Goal: Transaction & Acquisition: Purchase product/service

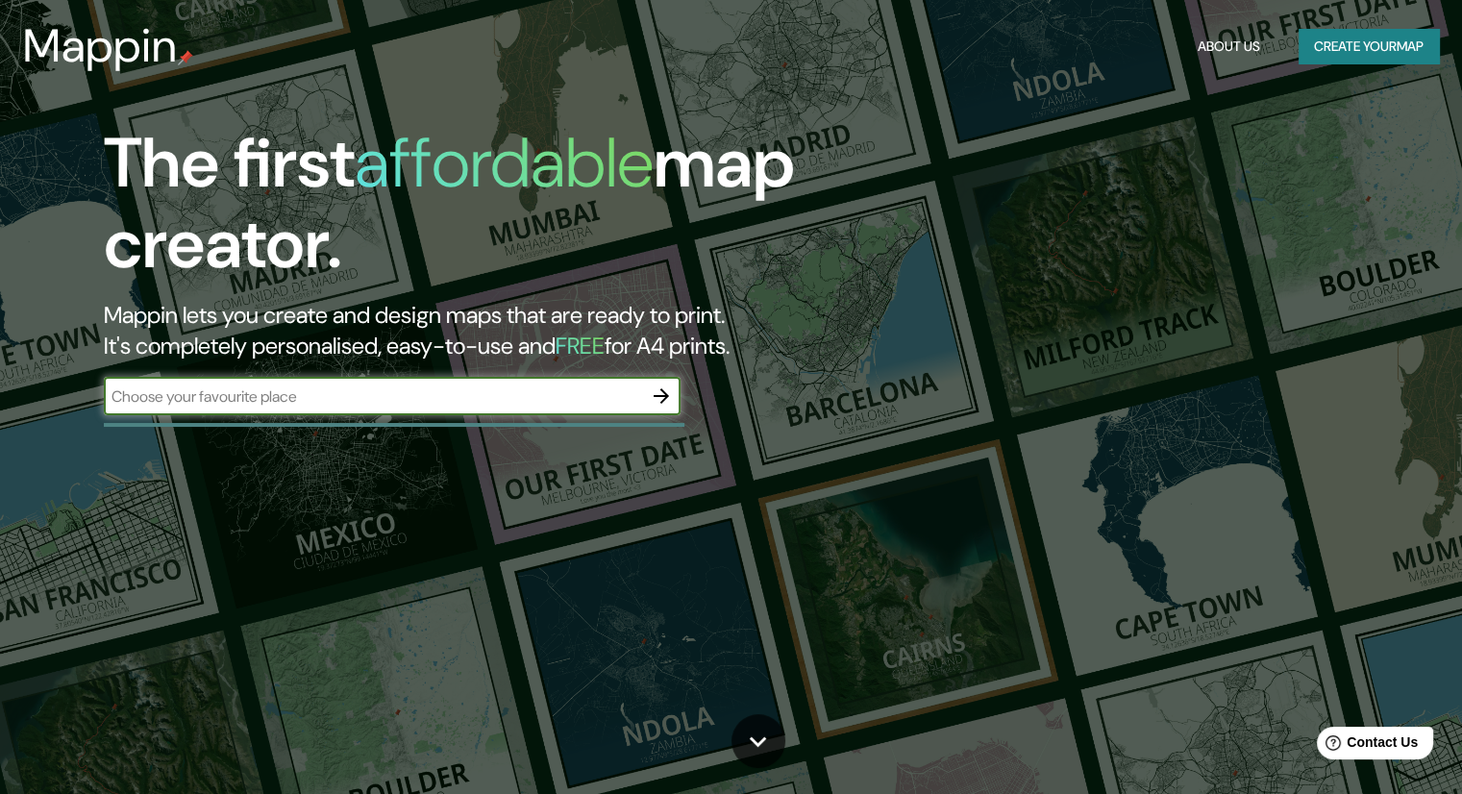
click at [293, 403] on input "text" at bounding box center [373, 397] width 538 height 22
type input "[GEOGRAPHIC_DATA], [GEOGRAPHIC_DATA], [GEOGRAPHIC_DATA]"
click at [658, 388] on icon "button" at bounding box center [661, 396] width 23 height 23
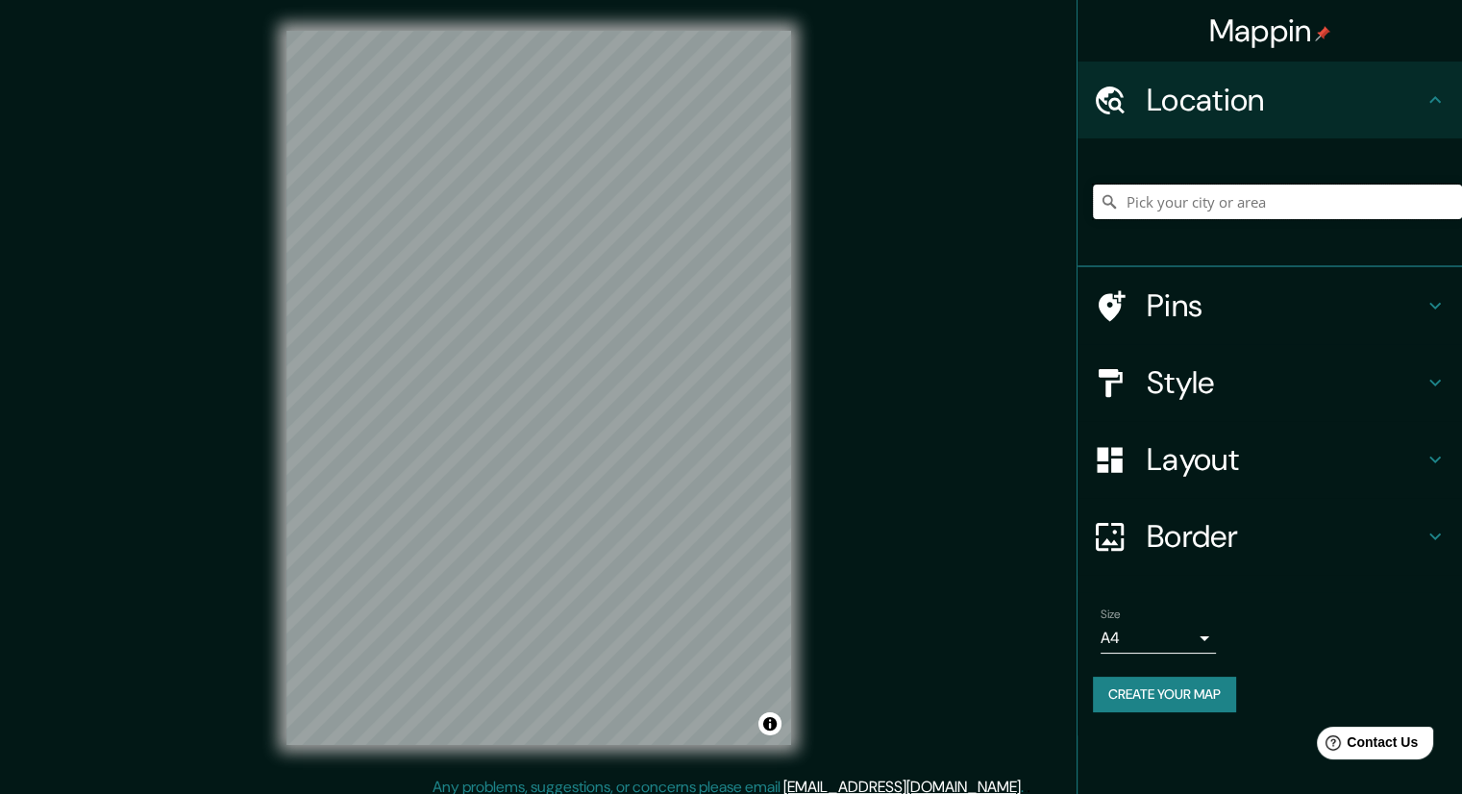
click at [1221, 206] on input "Pick your city or area" at bounding box center [1277, 202] width 369 height 35
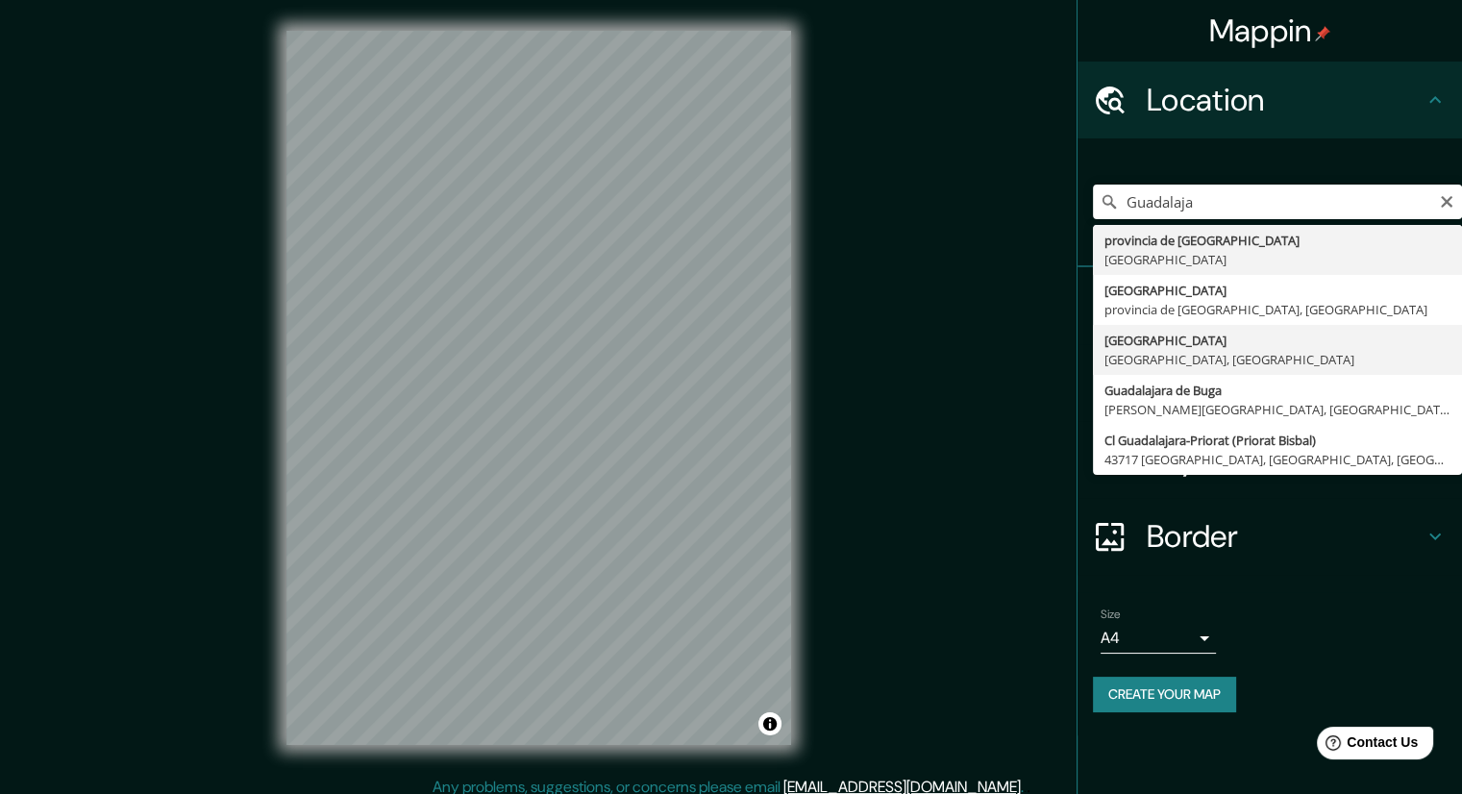
type input "[GEOGRAPHIC_DATA], [GEOGRAPHIC_DATA], [GEOGRAPHIC_DATA]"
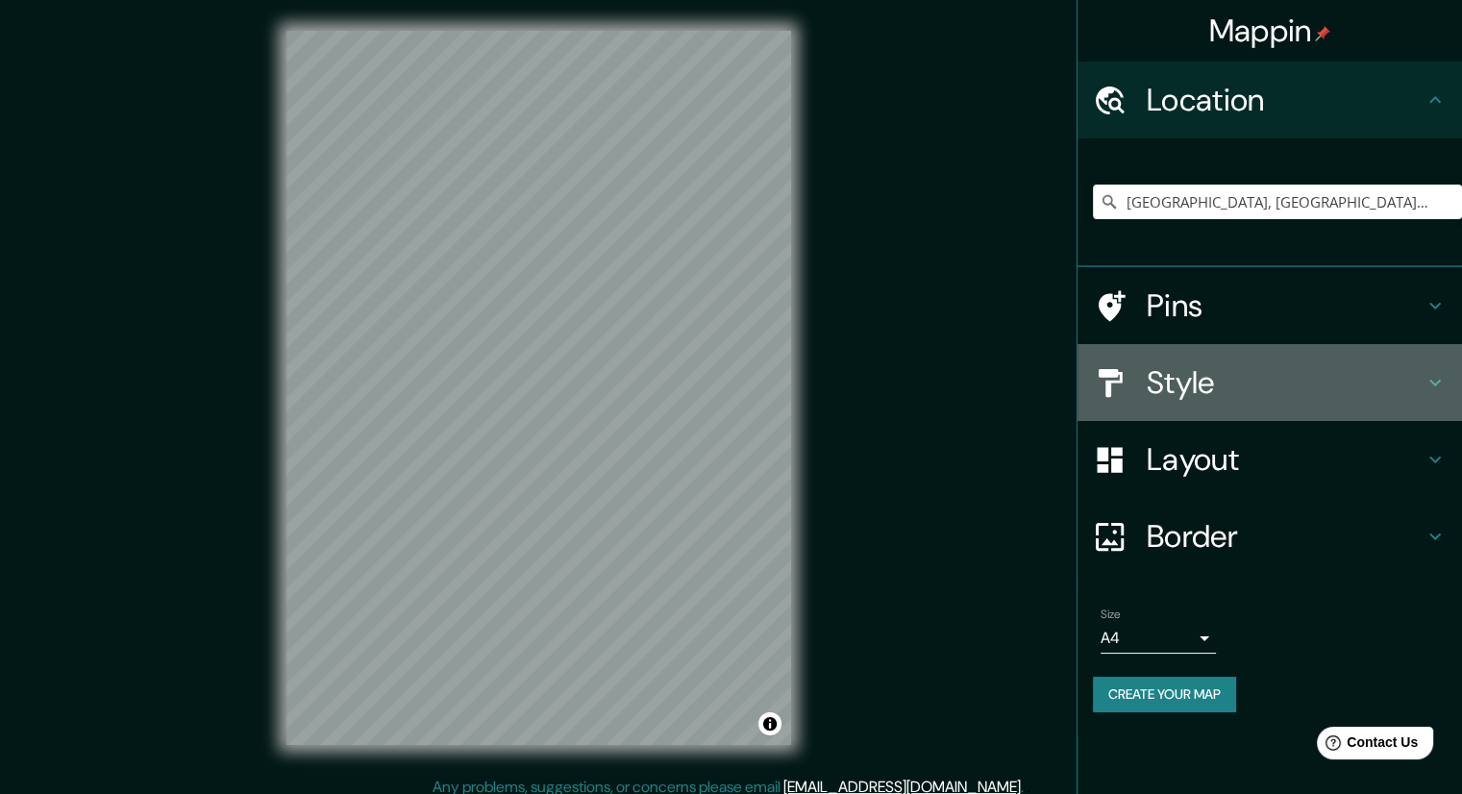
click at [1255, 382] on h4 "Style" at bounding box center [1285, 382] width 277 height 38
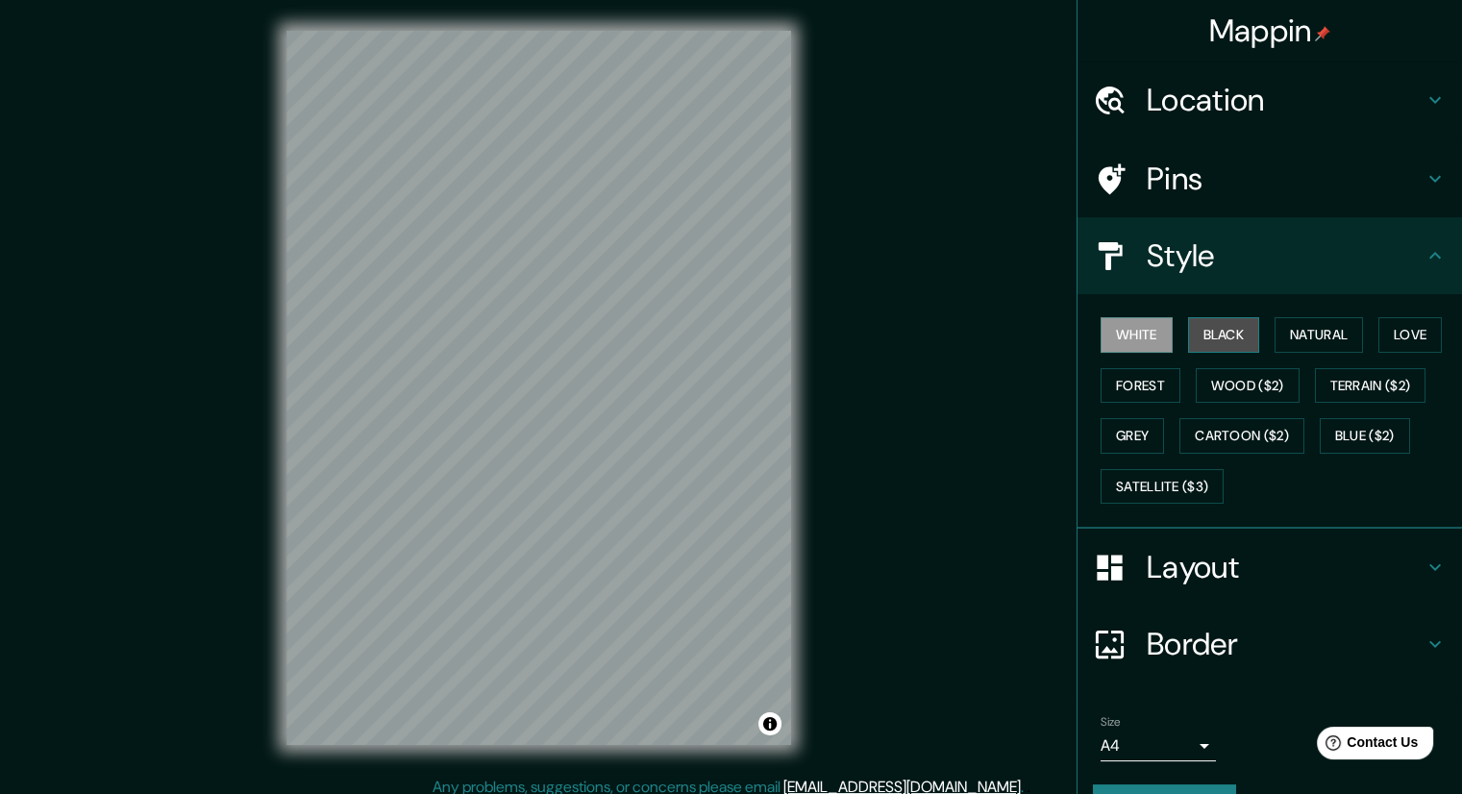
click at [1199, 323] on button "Black" at bounding box center [1224, 335] width 72 height 36
click at [1148, 343] on button "White" at bounding box center [1137, 335] width 72 height 36
click at [1331, 338] on button "Natural" at bounding box center [1319, 335] width 88 height 36
click at [1122, 338] on button "White" at bounding box center [1137, 335] width 72 height 36
click at [1278, 332] on button "Natural" at bounding box center [1319, 335] width 88 height 36
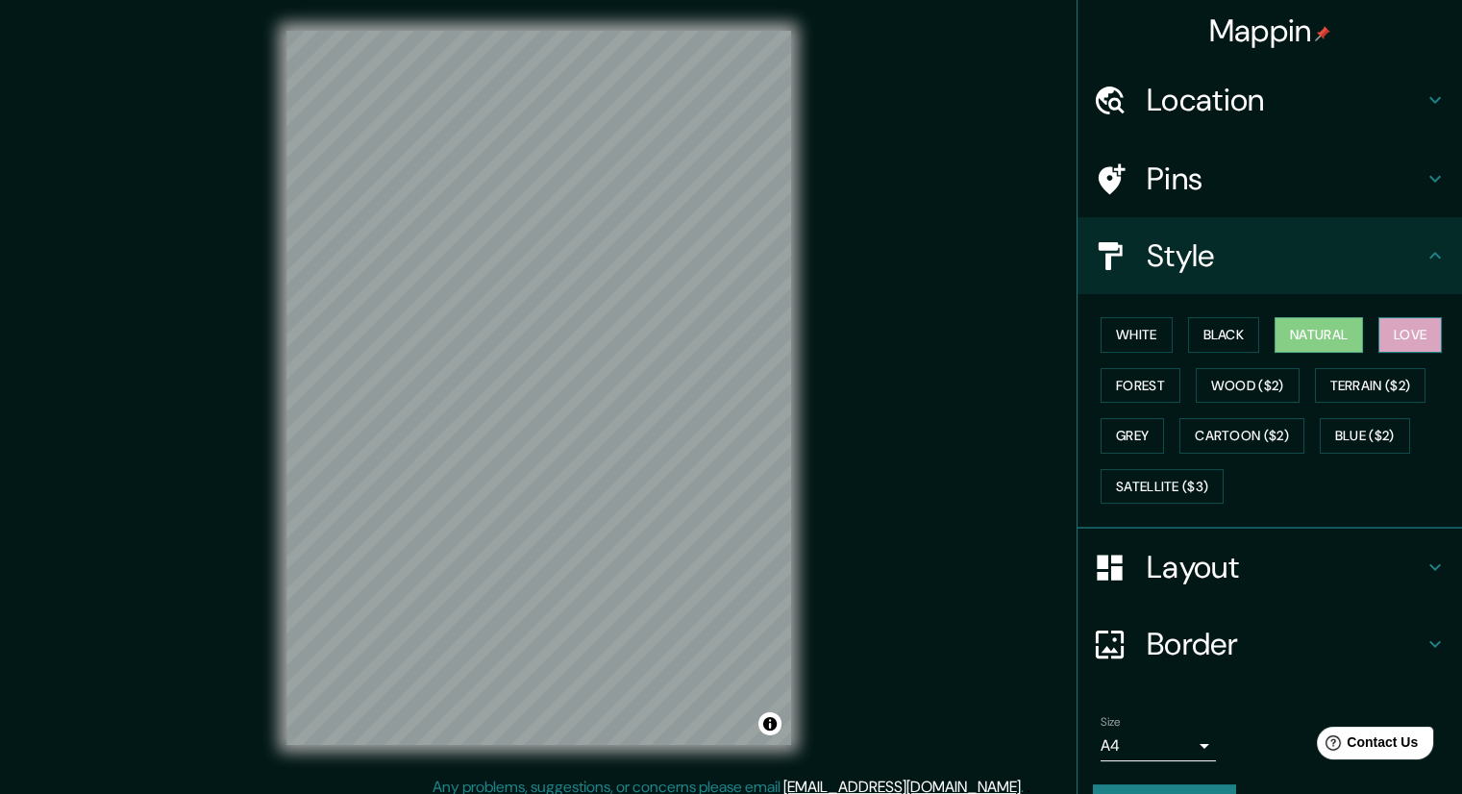
click at [1417, 337] on button "Love" at bounding box center [1410, 335] width 63 height 36
click at [1154, 387] on button "Forest" at bounding box center [1141, 386] width 80 height 36
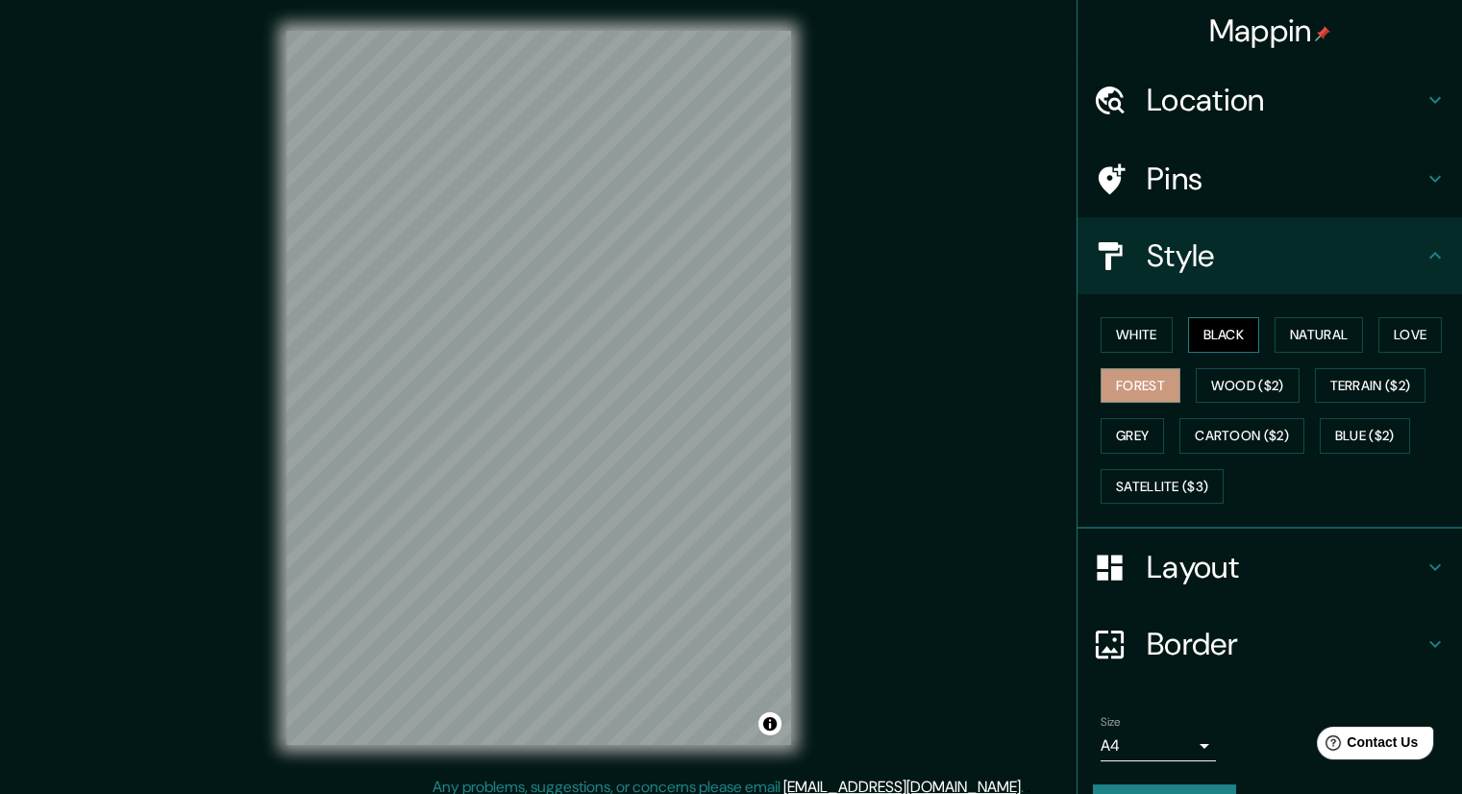
click at [1235, 328] on button "Black" at bounding box center [1224, 335] width 72 height 36
click at [1150, 329] on button "White" at bounding box center [1137, 335] width 72 height 36
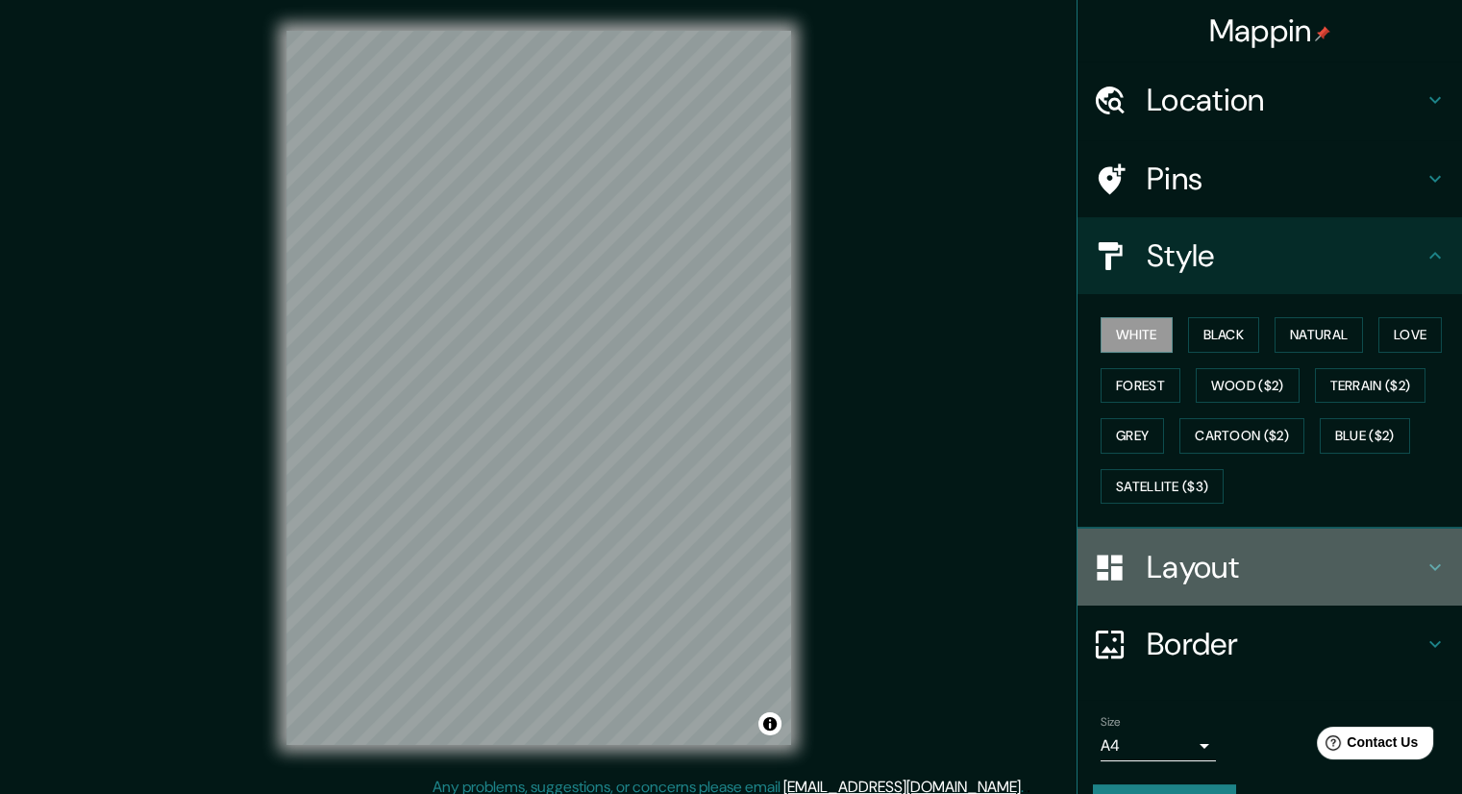
click at [1201, 582] on h4 "Layout" at bounding box center [1285, 567] width 277 height 38
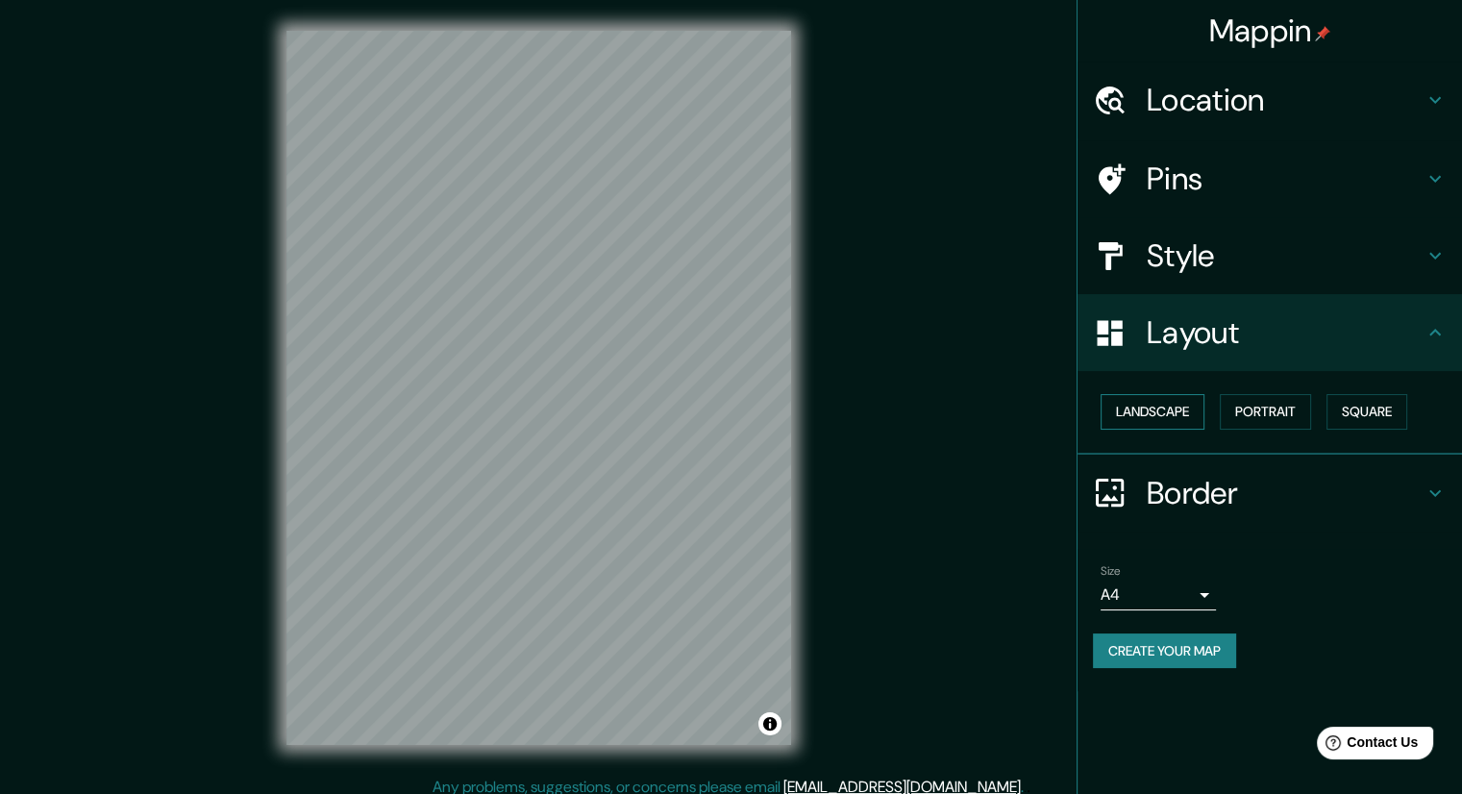
click at [1187, 411] on button "Landscape" at bounding box center [1153, 412] width 104 height 36
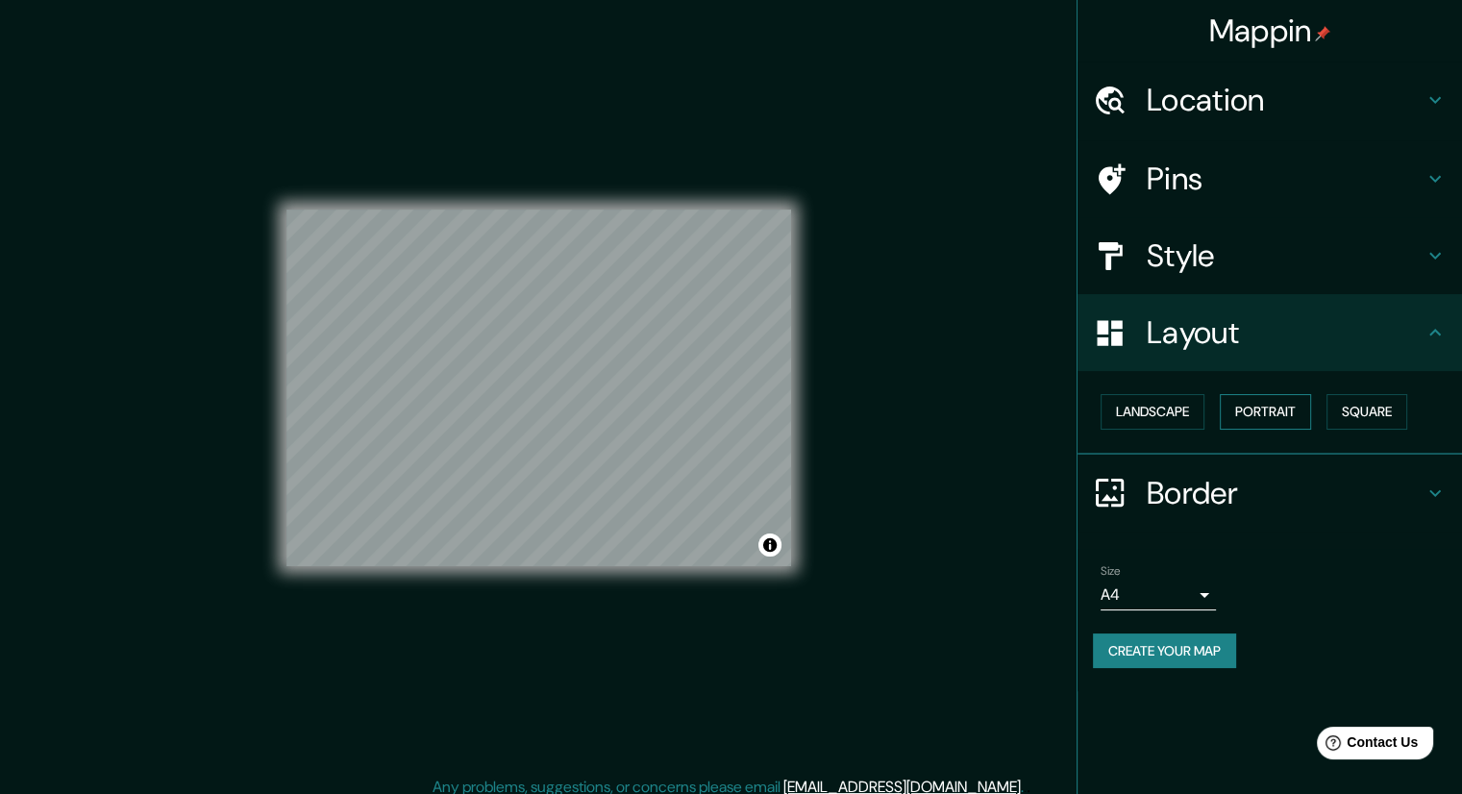
click at [1250, 417] on button "Portrait" at bounding box center [1265, 412] width 91 height 36
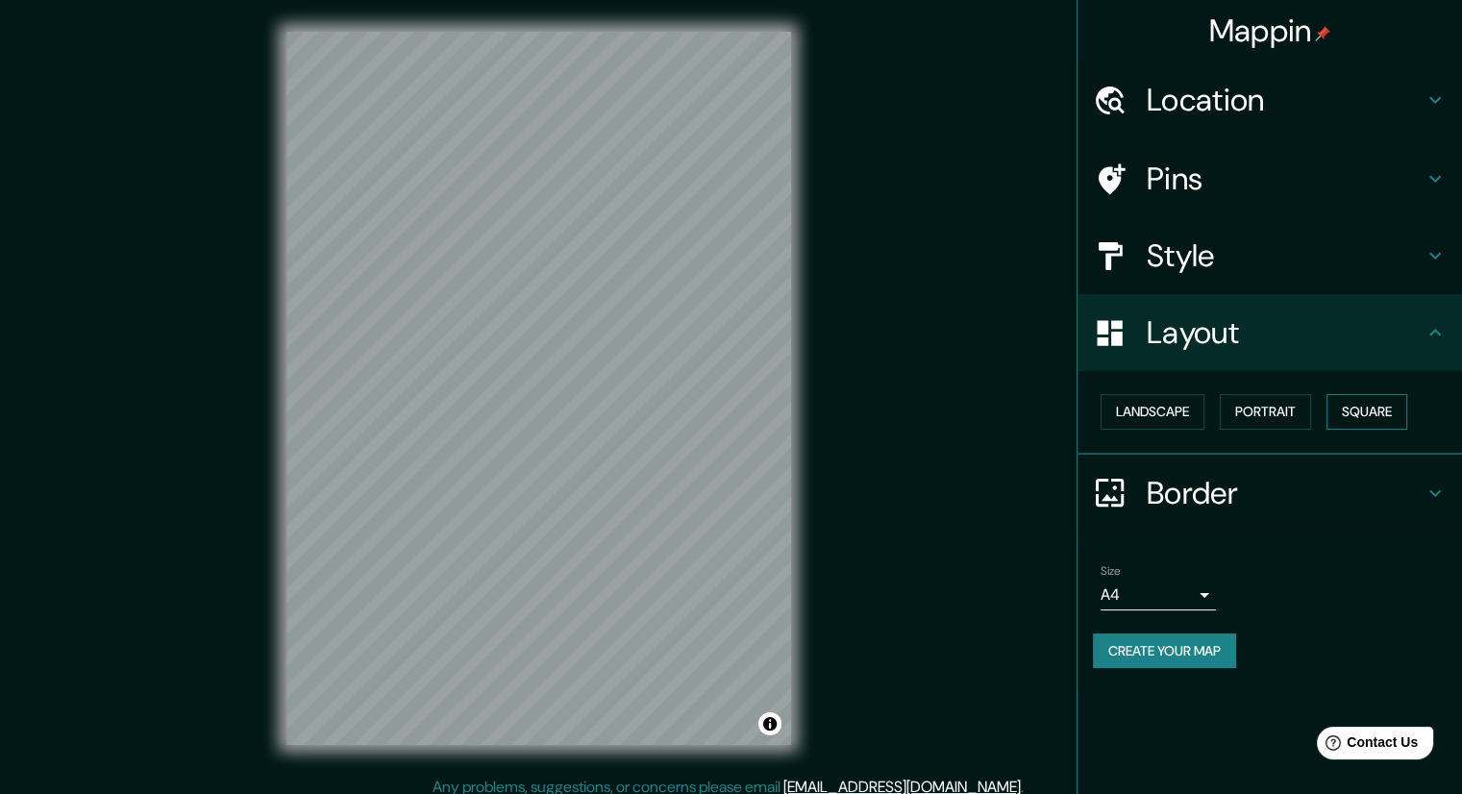
click at [1388, 411] on button "Square" at bounding box center [1367, 412] width 81 height 36
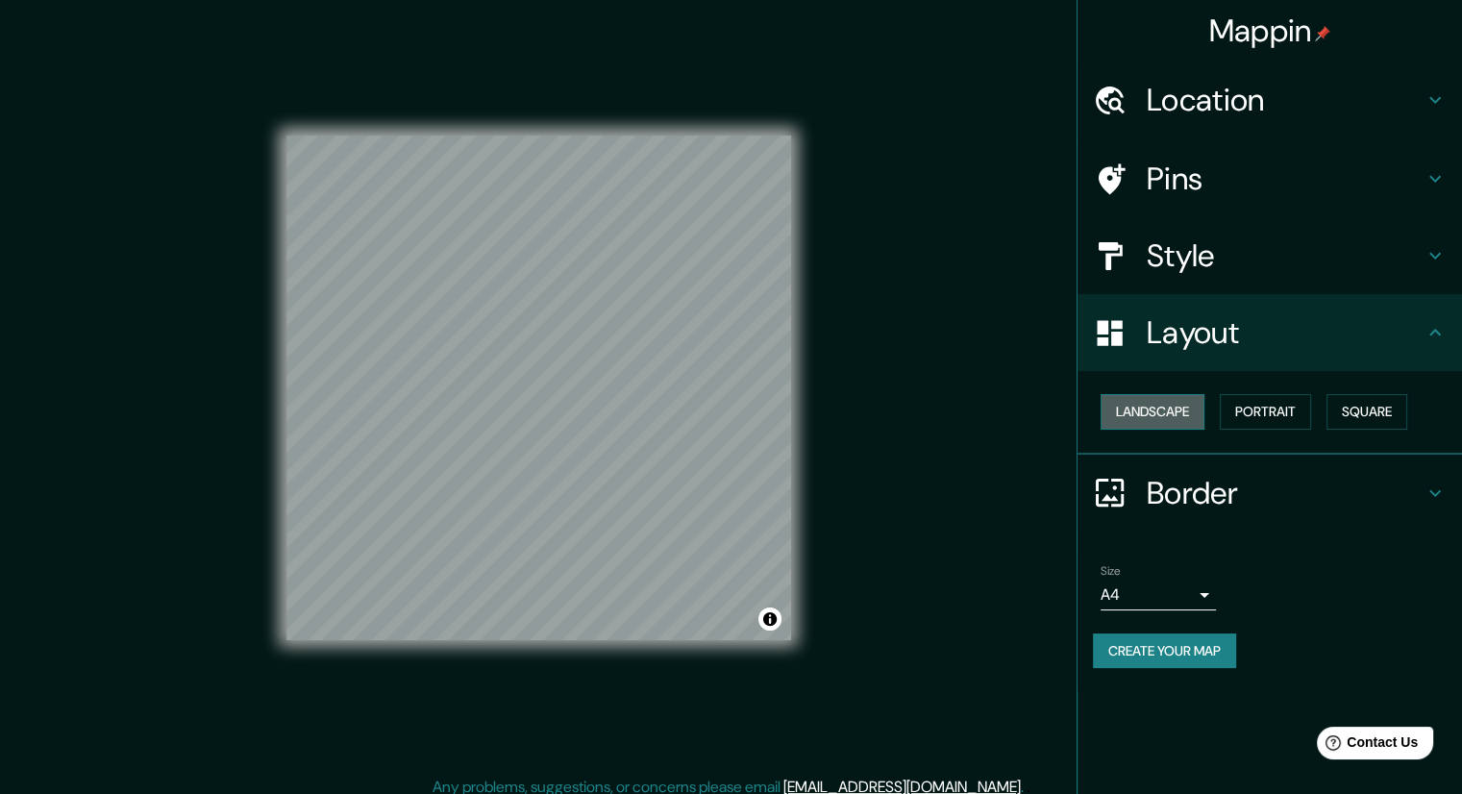
click at [1156, 411] on button "Landscape" at bounding box center [1153, 412] width 104 height 36
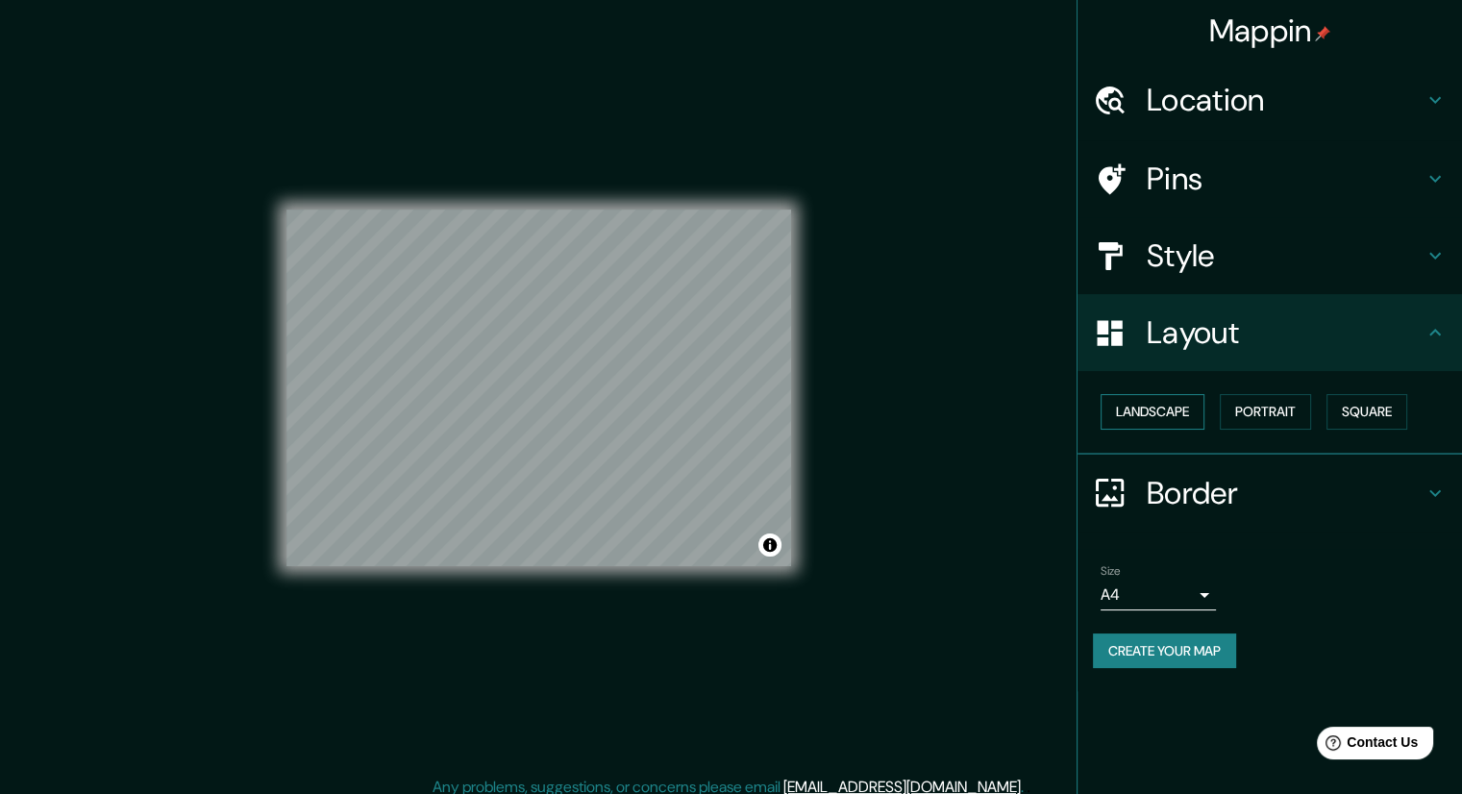
click at [1156, 411] on button "Landscape" at bounding box center [1153, 412] width 104 height 36
drag, startPoint x: 1455, startPoint y: 335, endPoint x: 1435, endPoint y: 336, distance: 20.2
click at [1455, 336] on div "Layout" at bounding box center [1270, 332] width 385 height 77
click at [1424, 336] on icon at bounding box center [1435, 332] width 23 height 23
click at [1445, 329] on icon at bounding box center [1435, 332] width 23 height 23
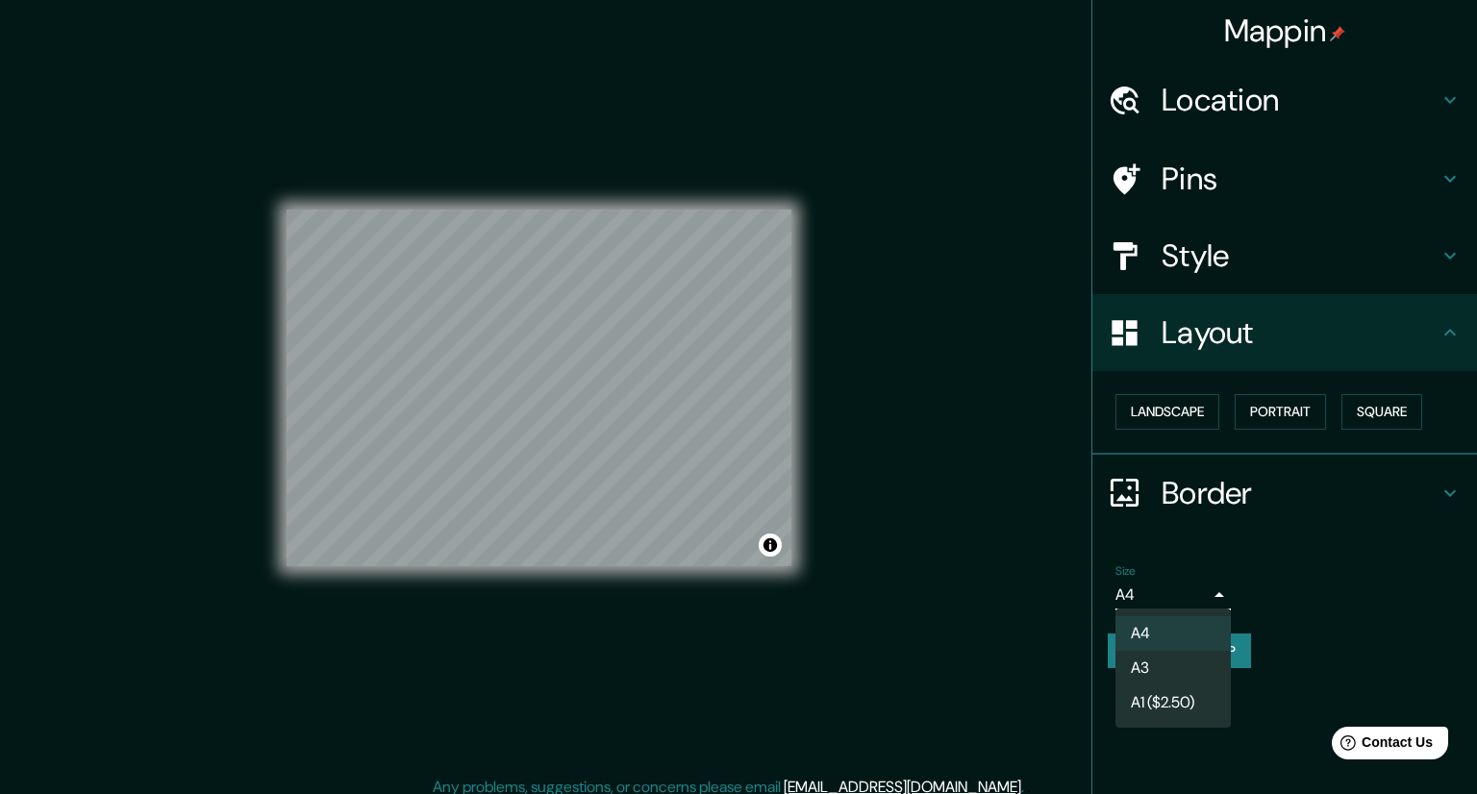
click at [1199, 590] on body "Mappin Location [GEOGRAPHIC_DATA], [GEOGRAPHIC_DATA], [GEOGRAPHIC_DATA] Pins St…" at bounding box center [738, 397] width 1477 height 794
click at [1181, 659] on li "A3" at bounding box center [1172, 668] width 115 height 35
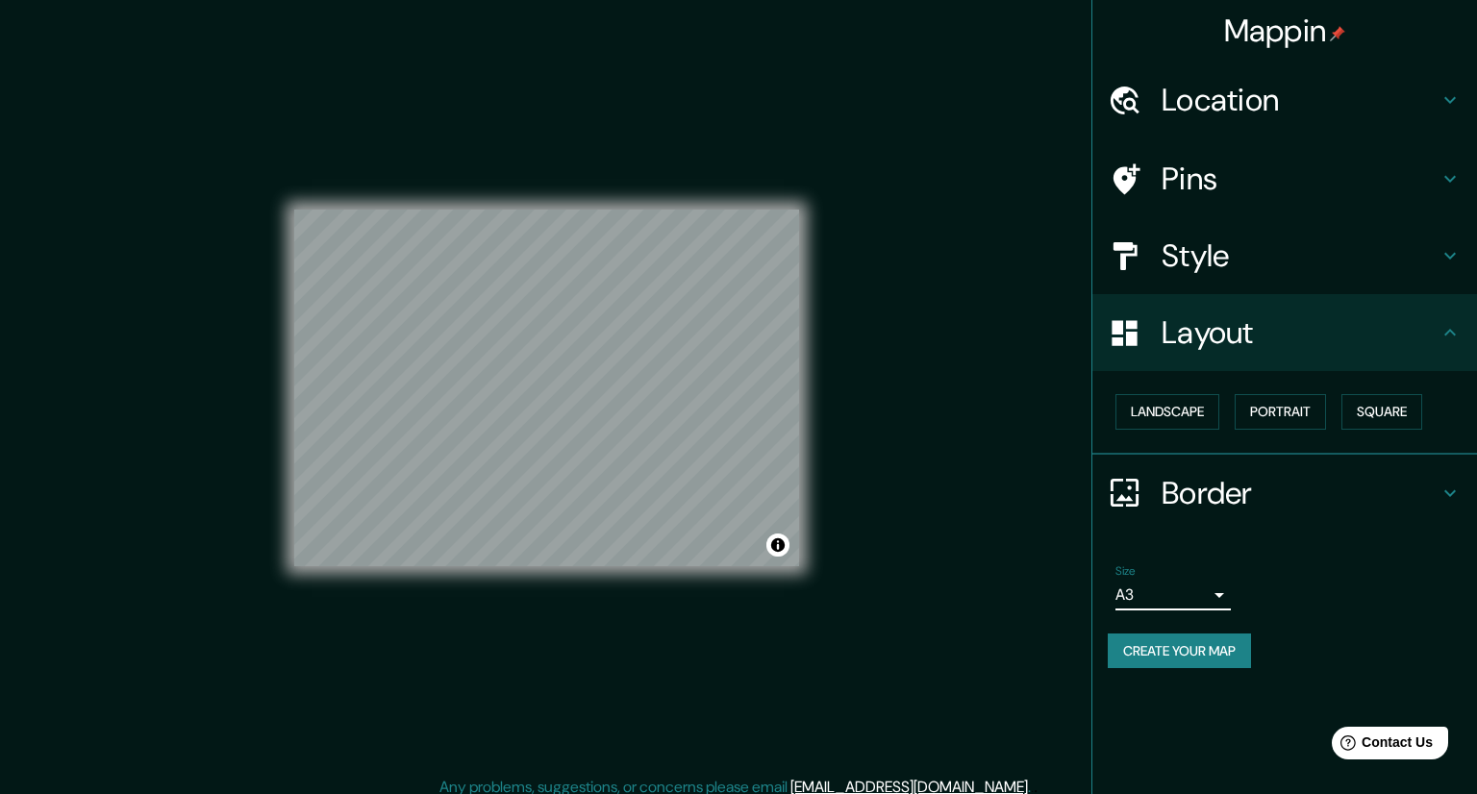
click at [1188, 603] on body "Mappin Location [GEOGRAPHIC_DATA], [GEOGRAPHIC_DATA], [GEOGRAPHIC_DATA] Pins St…" at bounding box center [738, 397] width 1477 height 794
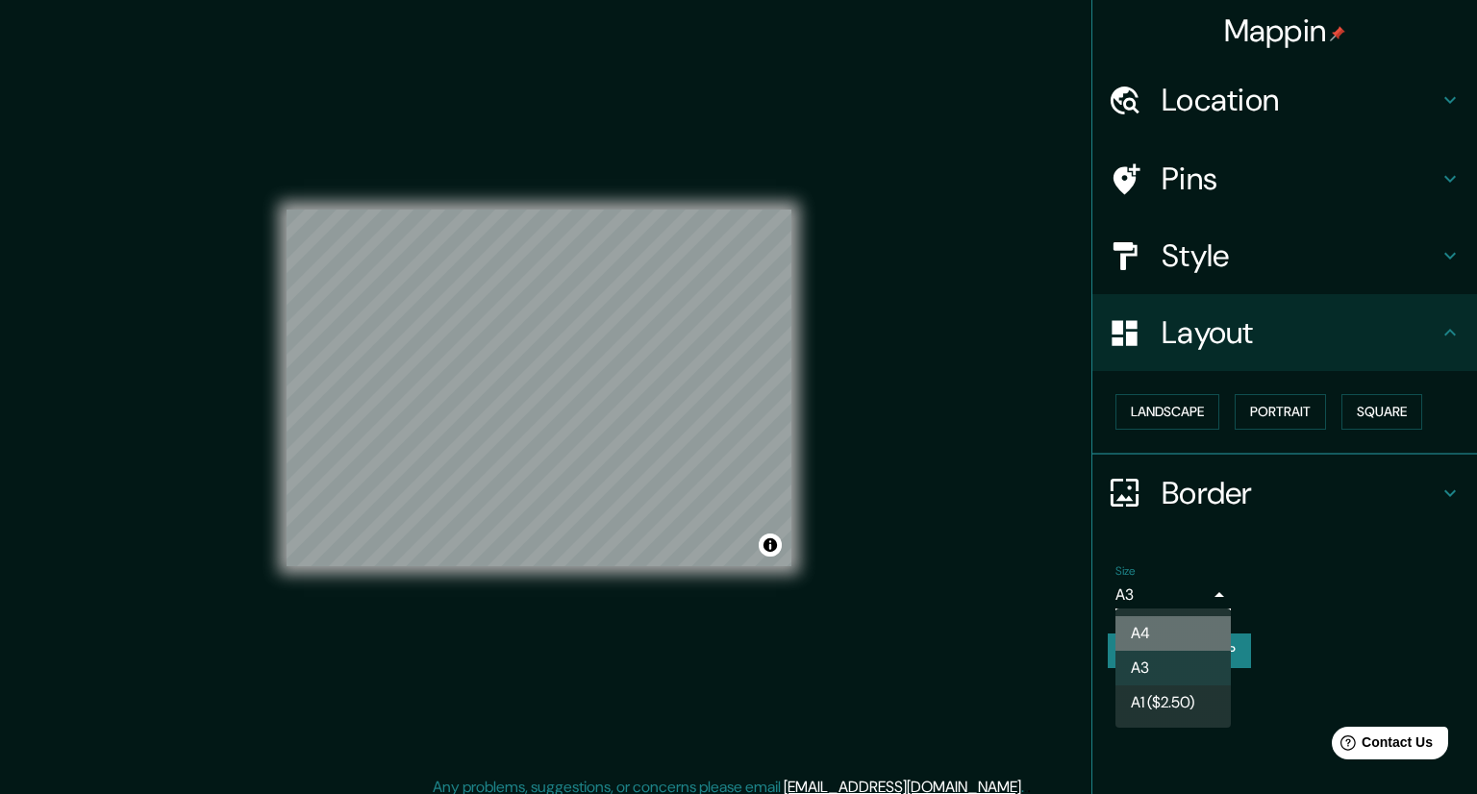
click at [1171, 625] on li "A4" at bounding box center [1172, 633] width 115 height 35
type input "single"
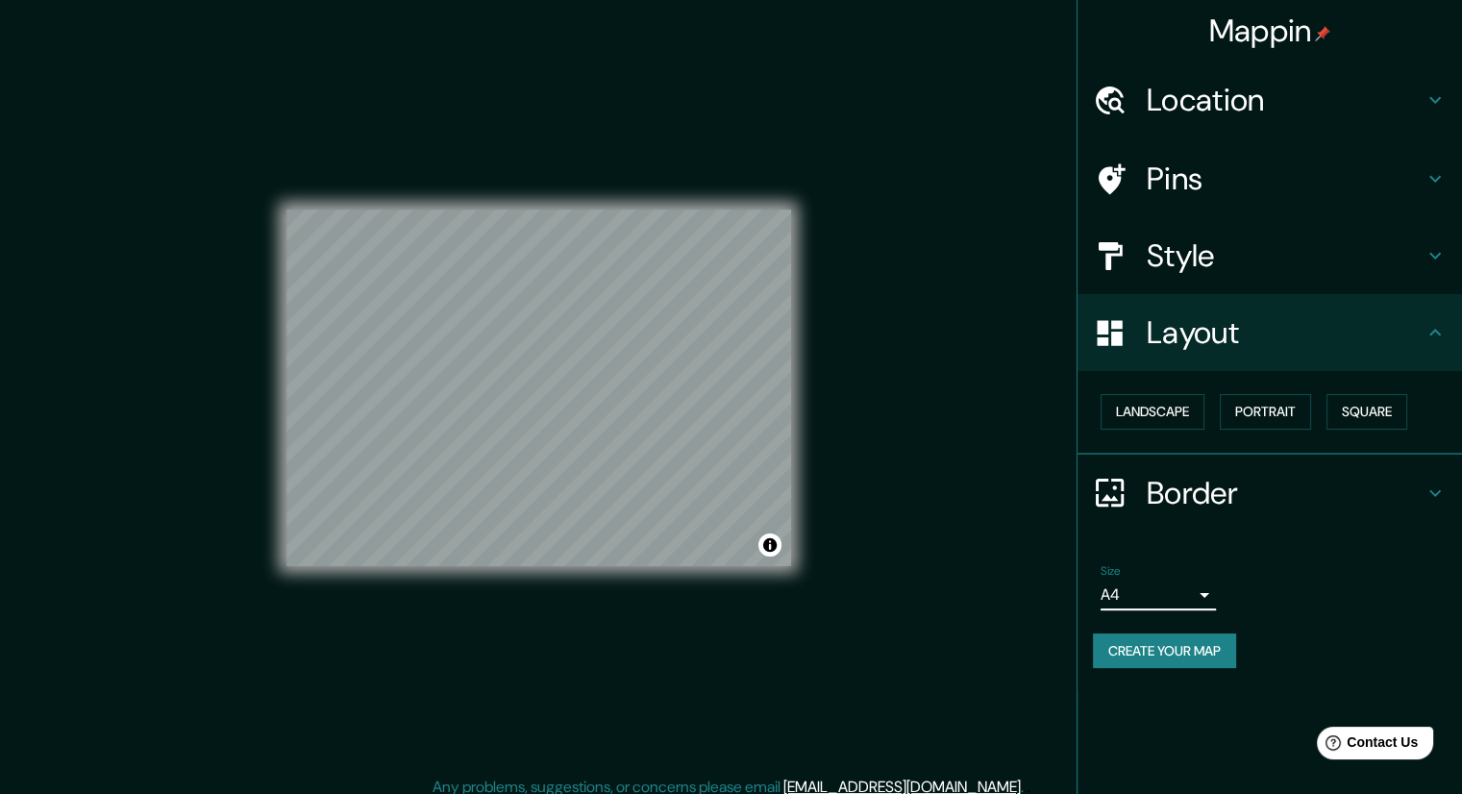
click at [1158, 260] on h4 "Style" at bounding box center [1285, 256] width 277 height 38
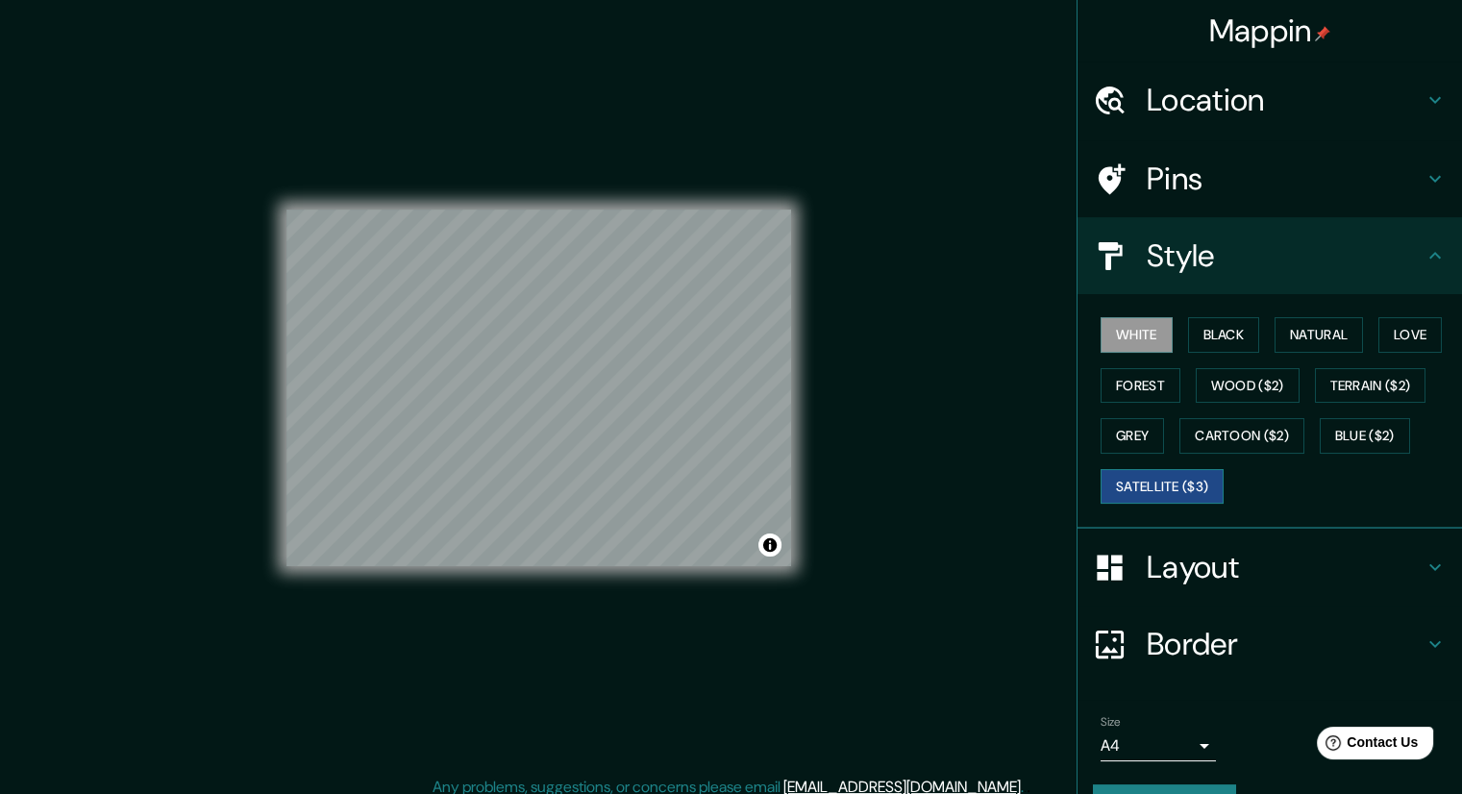
click at [1138, 476] on button "Satellite ($3)" at bounding box center [1162, 487] width 123 height 36
click at [1275, 427] on button "Cartoon ($2)" at bounding box center [1242, 436] width 125 height 36
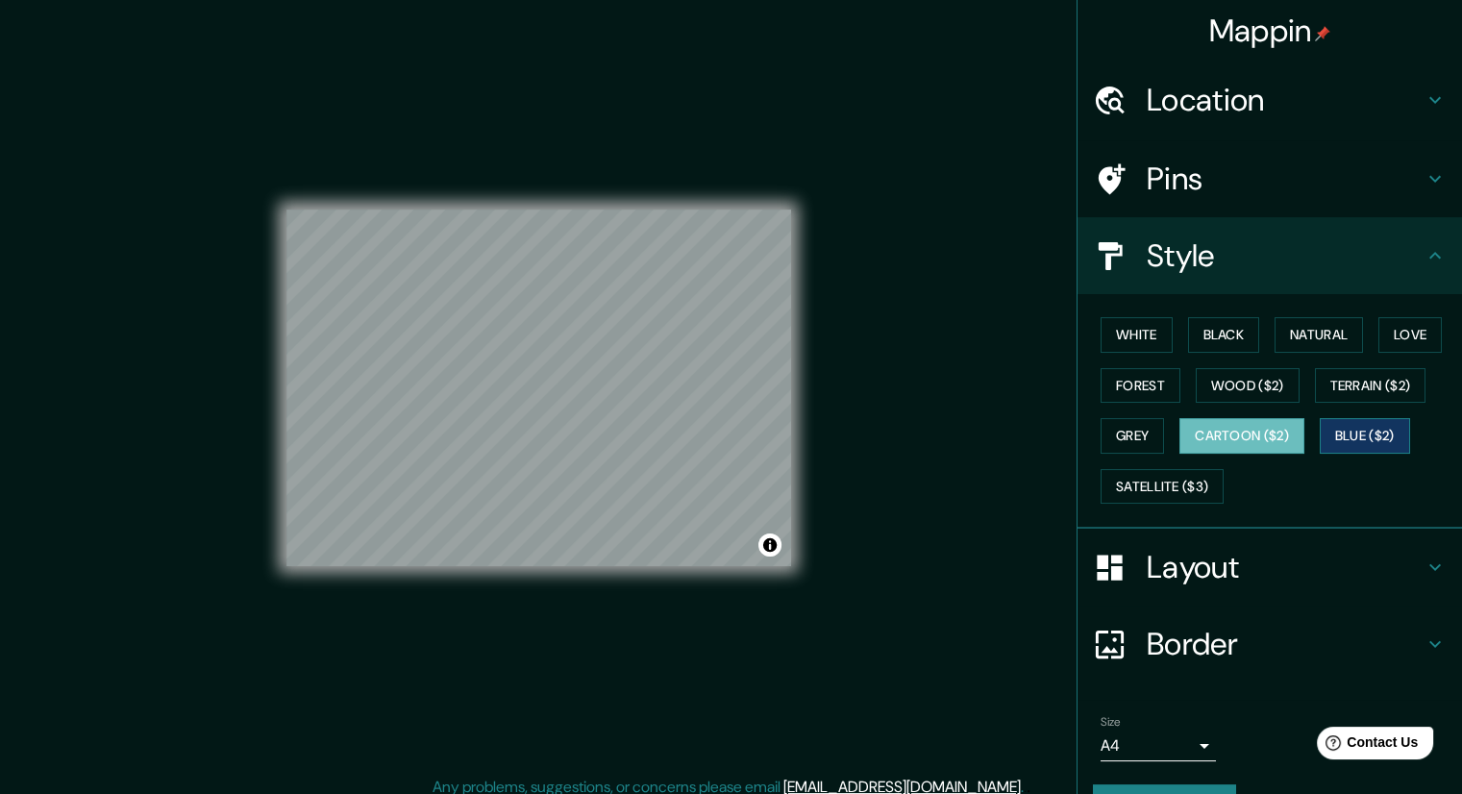
click at [1346, 427] on button "Blue ($2)" at bounding box center [1365, 436] width 90 height 36
click at [1109, 389] on button "Forest" at bounding box center [1141, 386] width 80 height 36
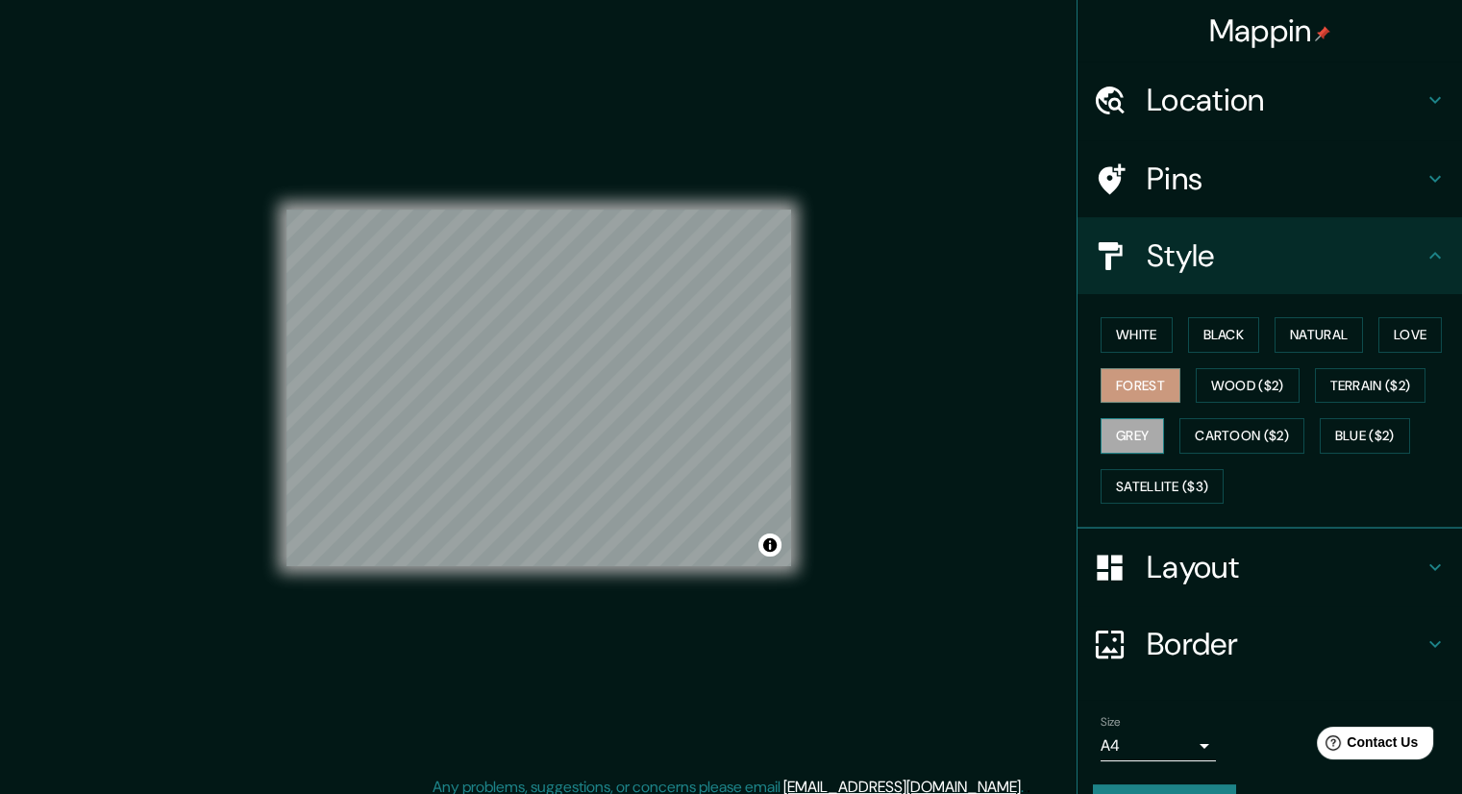
click at [1104, 445] on button "Grey" at bounding box center [1132, 436] width 63 height 36
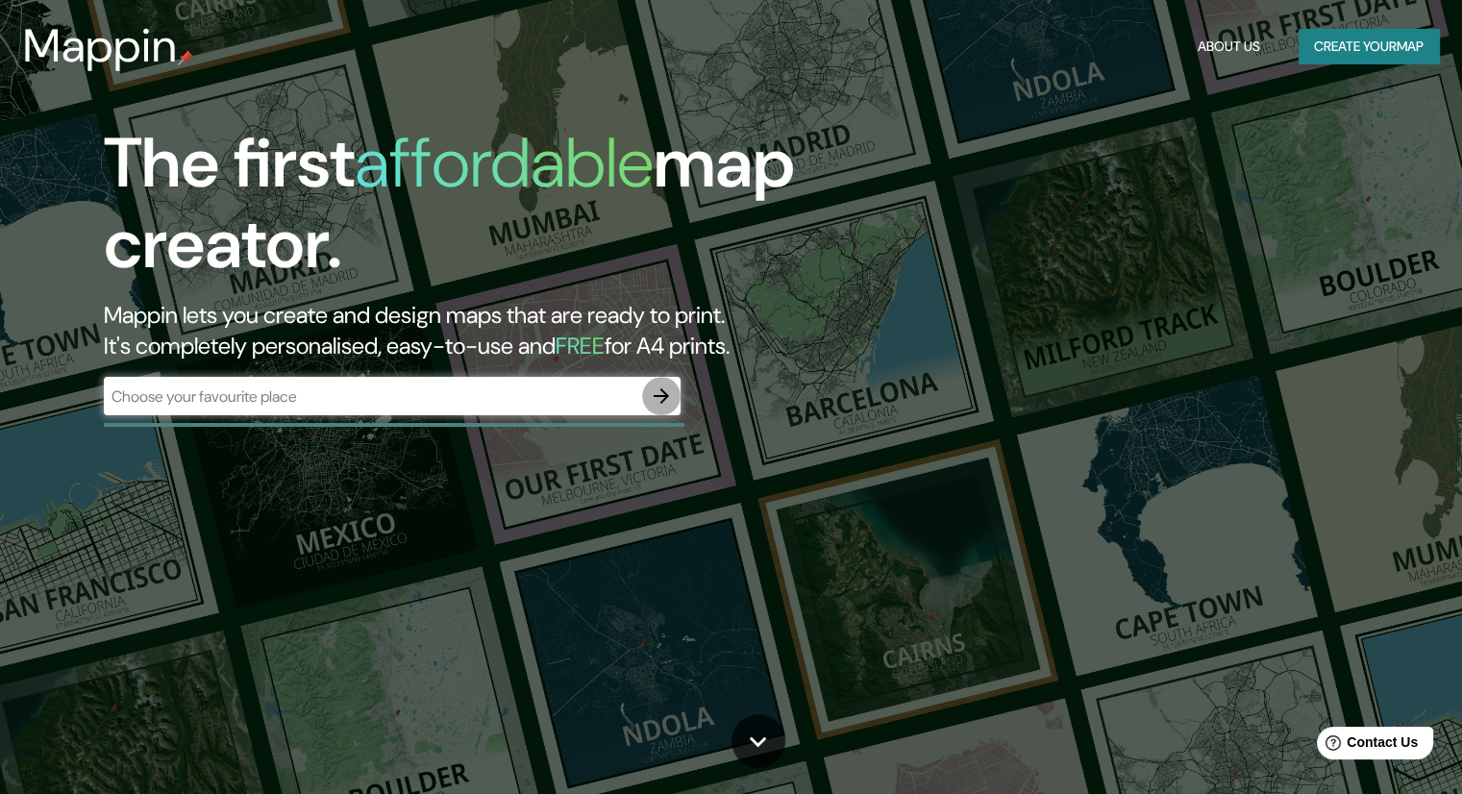
click at [667, 391] on icon "button" at bounding box center [661, 396] width 23 height 23
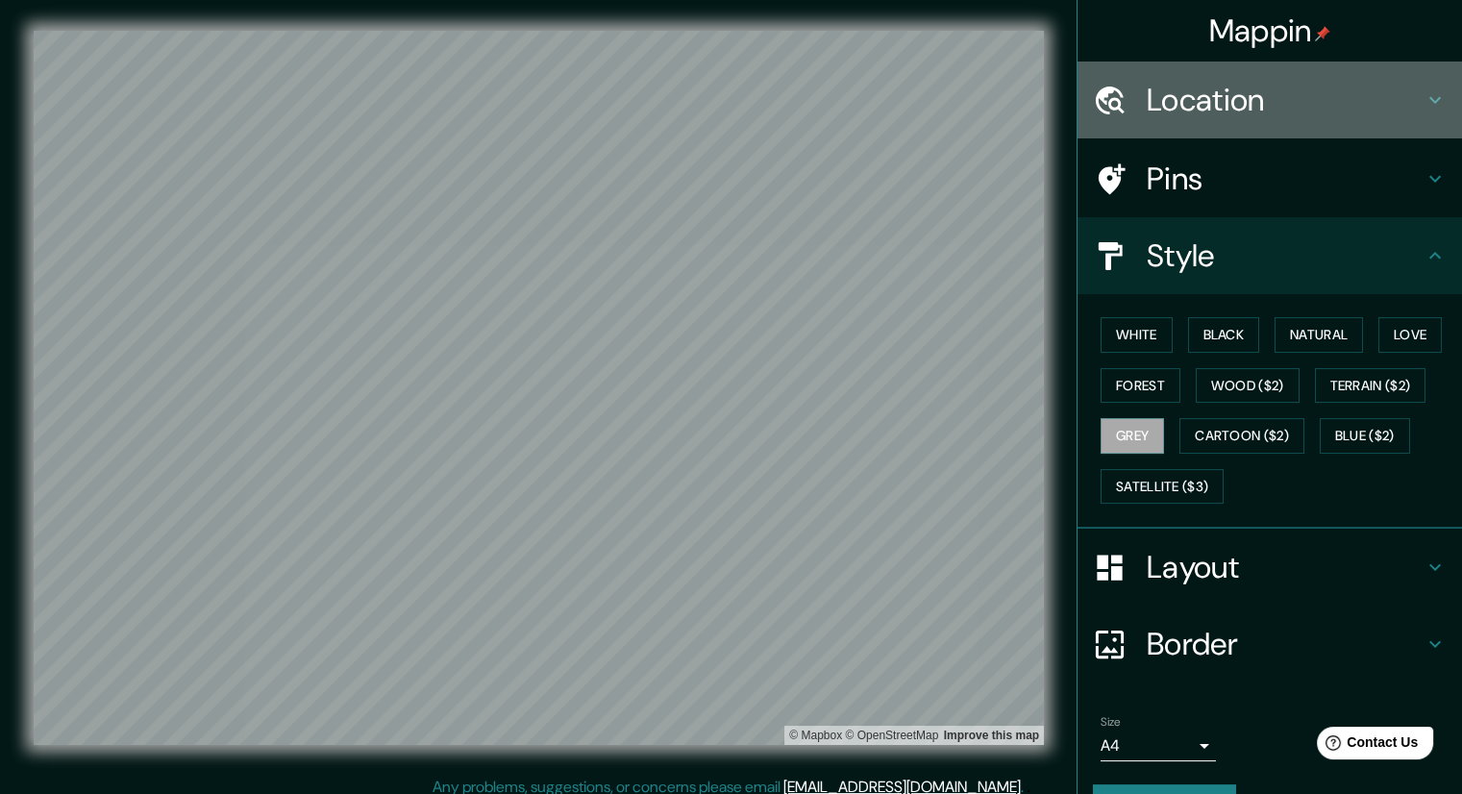
click at [1197, 94] on h4 "Location" at bounding box center [1285, 100] width 277 height 38
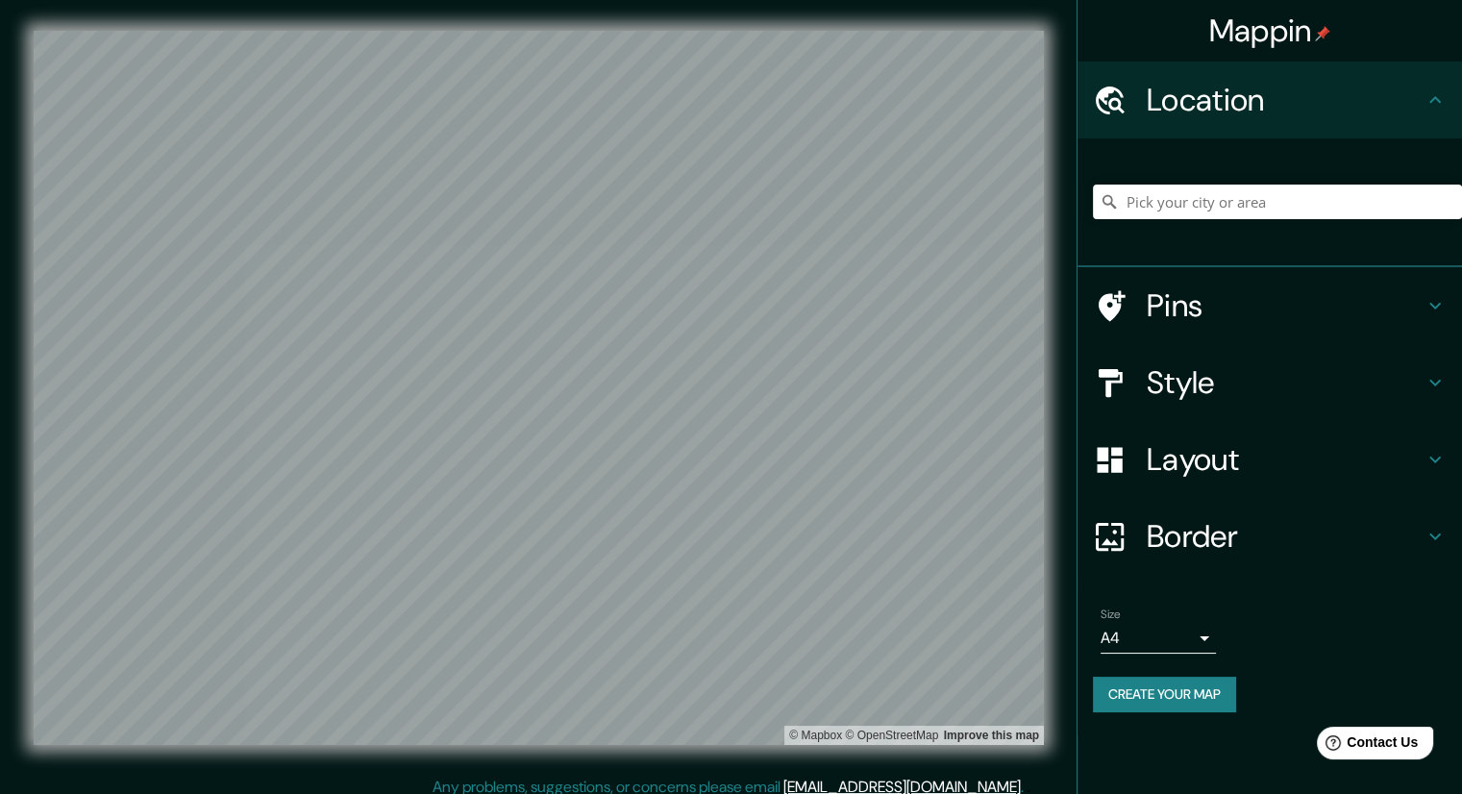
click at [1149, 219] on div at bounding box center [1277, 202] width 369 height 96
click at [1158, 201] on input "Pick your city or area" at bounding box center [1277, 202] width 369 height 35
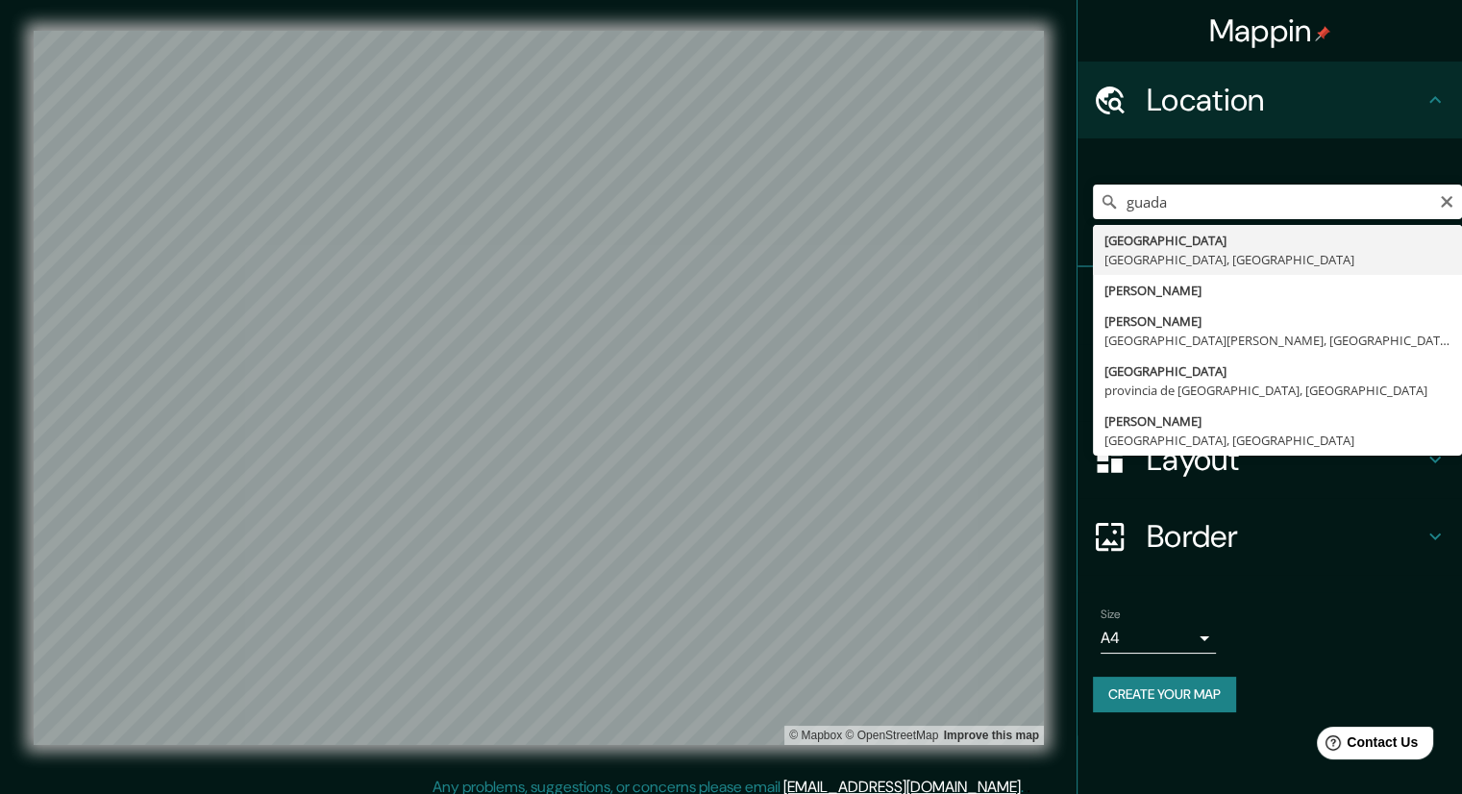
type input "[GEOGRAPHIC_DATA], [GEOGRAPHIC_DATA], [GEOGRAPHIC_DATA]"
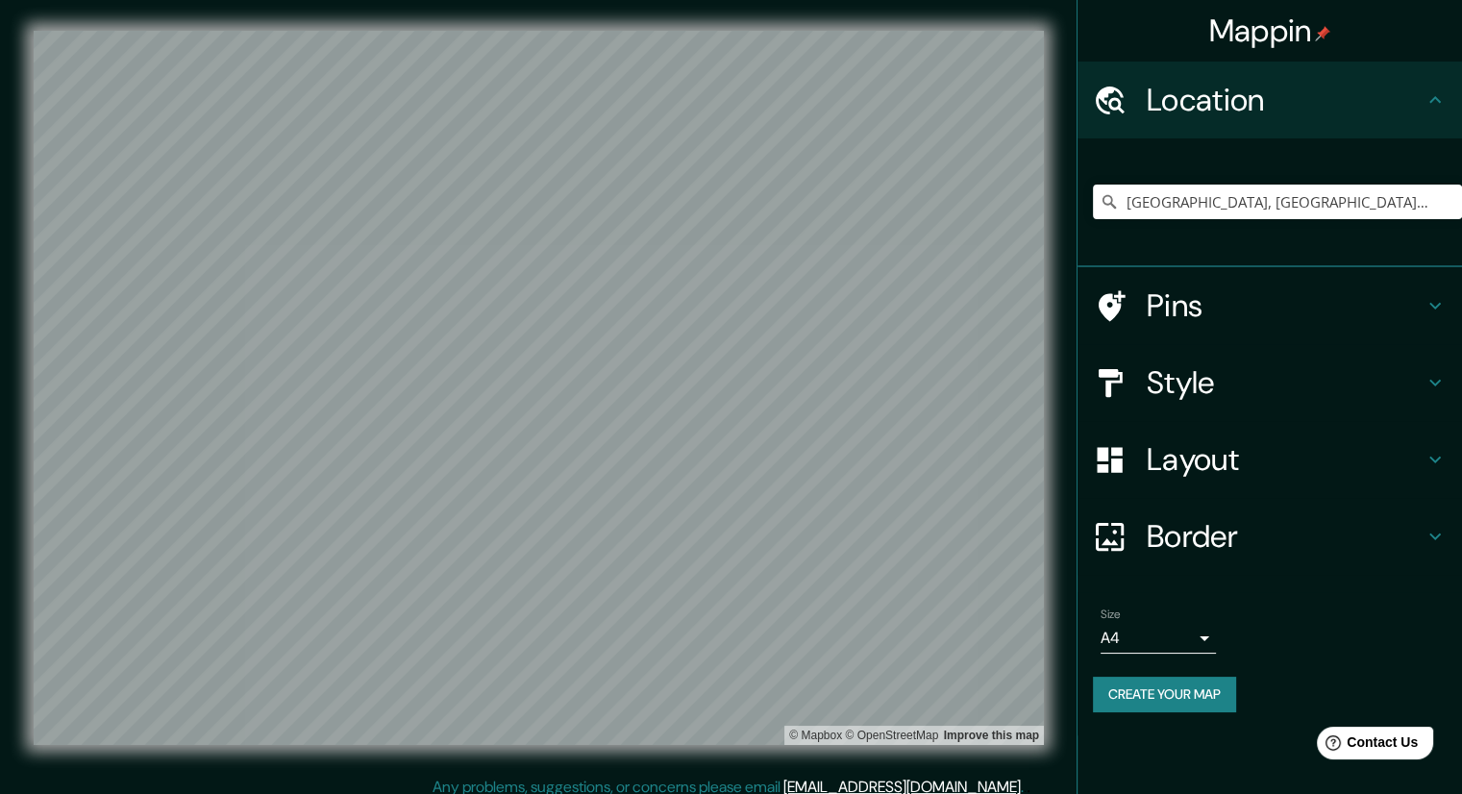
click at [900, 0] on html "Mappin Location [GEOGRAPHIC_DATA], [GEOGRAPHIC_DATA], [GEOGRAPHIC_DATA] Pins St…" at bounding box center [731, 397] width 1462 height 794
click at [485, 770] on div "© Mapbox © OpenStreetMap Improve this map" at bounding box center [539, 388] width 1072 height 776
click at [1305, 382] on h4 "Style" at bounding box center [1285, 382] width 277 height 38
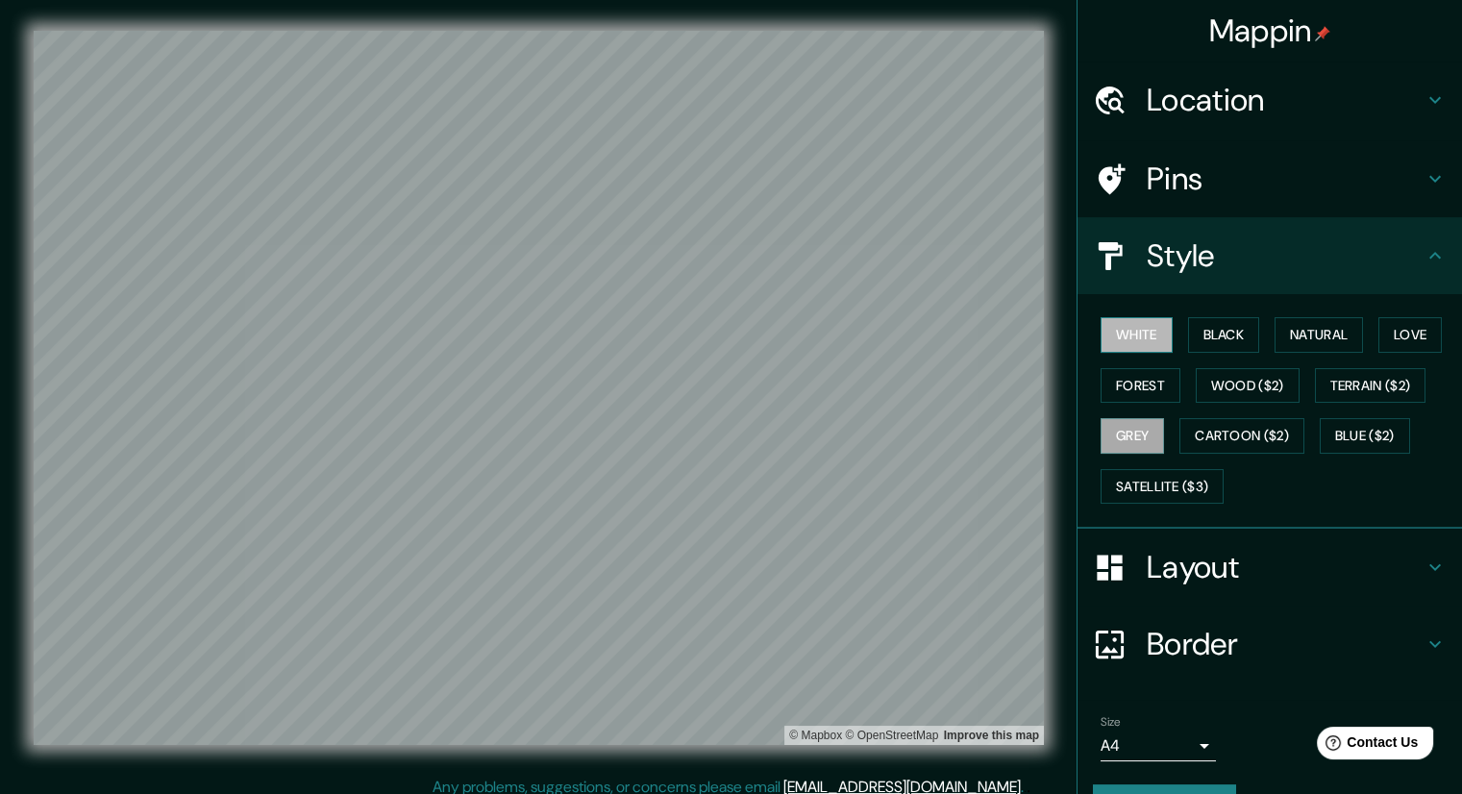
click at [1127, 350] on button "White" at bounding box center [1137, 335] width 72 height 36
click at [1214, 328] on button "Black" at bounding box center [1224, 335] width 72 height 36
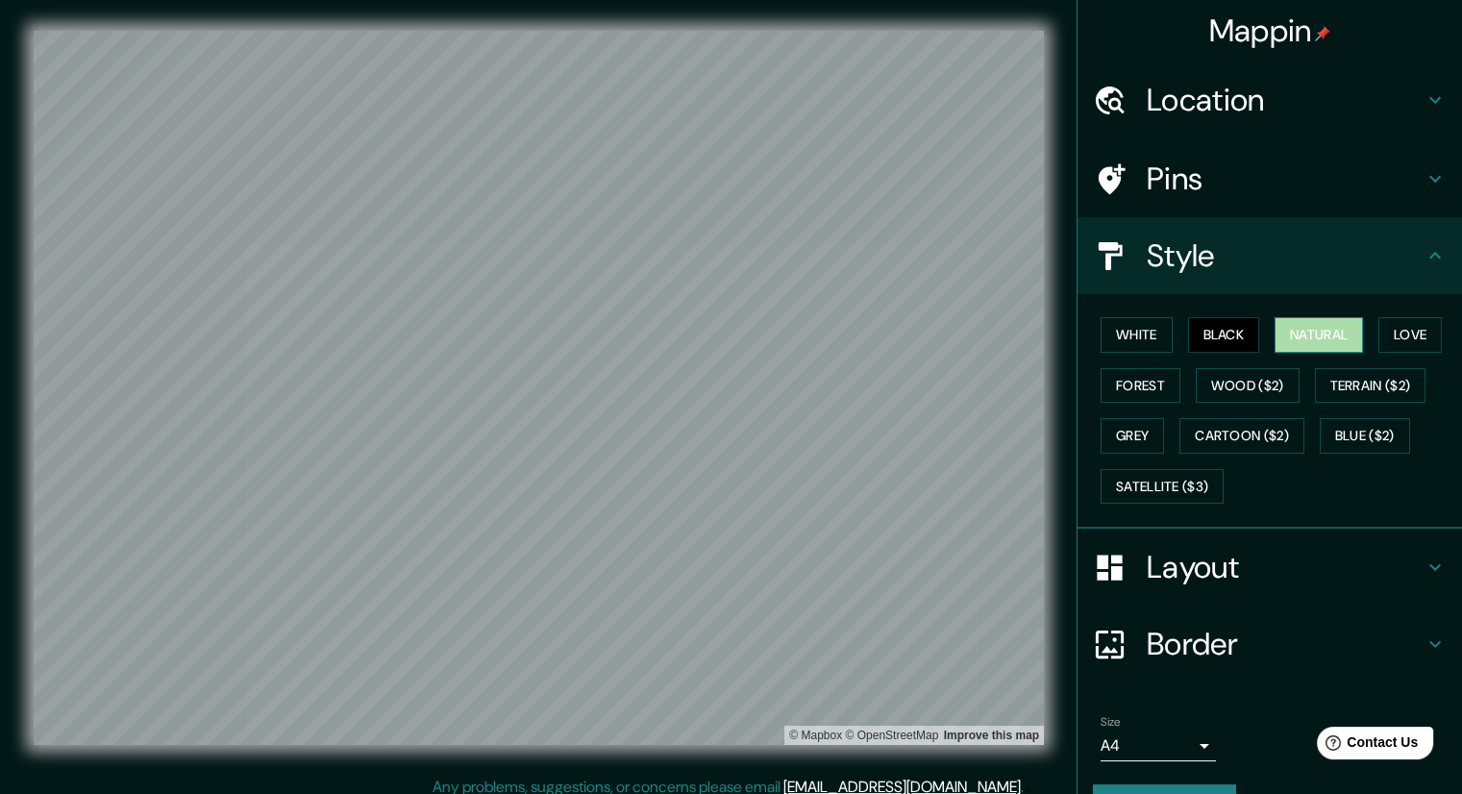
click at [1275, 317] on button "Natural" at bounding box center [1319, 335] width 88 height 36
click at [1385, 336] on button "Love" at bounding box center [1410, 335] width 63 height 36
click at [1244, 168] on h4 "Pins" at bounding box center [1285, 179] width 277 height 38
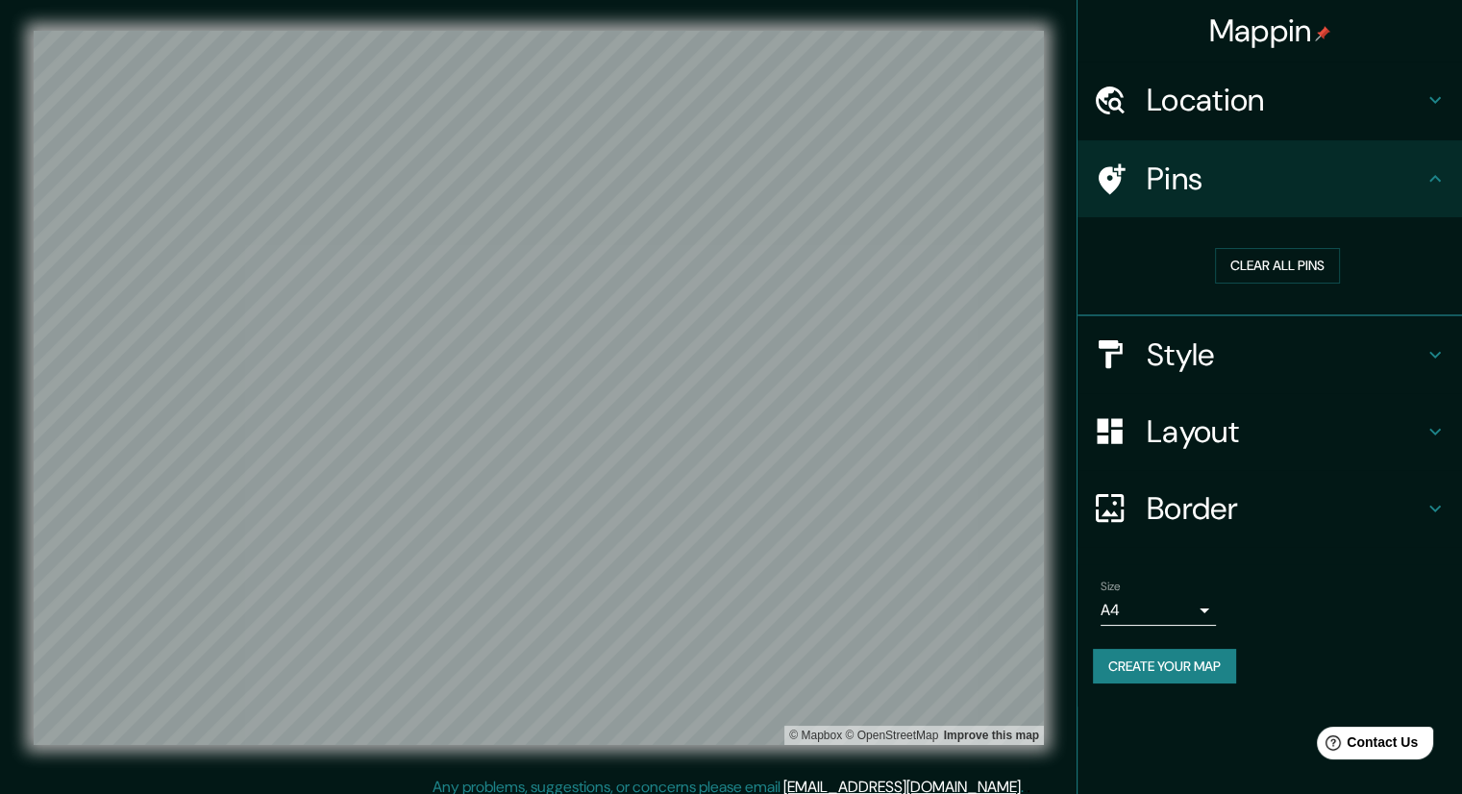
click at [1427, 185] on icon at bounding box center [1435, 178] width 23 height 23
click at [1286, 259] on button "Clear all pins" at bounding box center [1277, 266] width 125 height 36
click at [1284, 270] on button "Clear all pins" at bounding box center [1277, 266] width 125 height 36
click at [1306, 249] on button "Clear all pins" at bounding box center [1277, 266] width 125 height 36
click at [1306, 251] on button "Clear all pins" at bounding box center [1277, 266] width 125 height 36
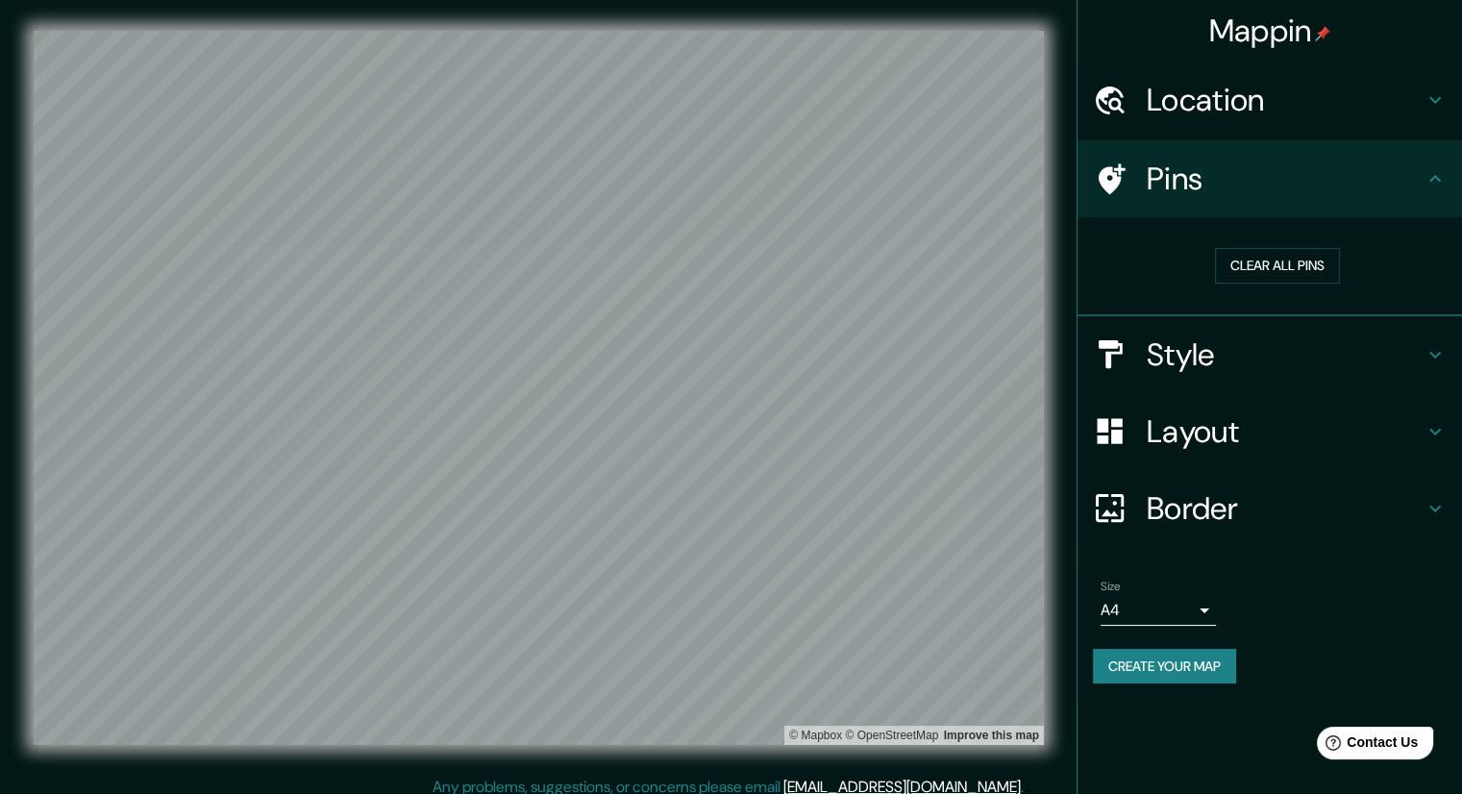
click at [1215, 337] on h4 "Style" at bounding box center [1285, 355] width 277 height 38
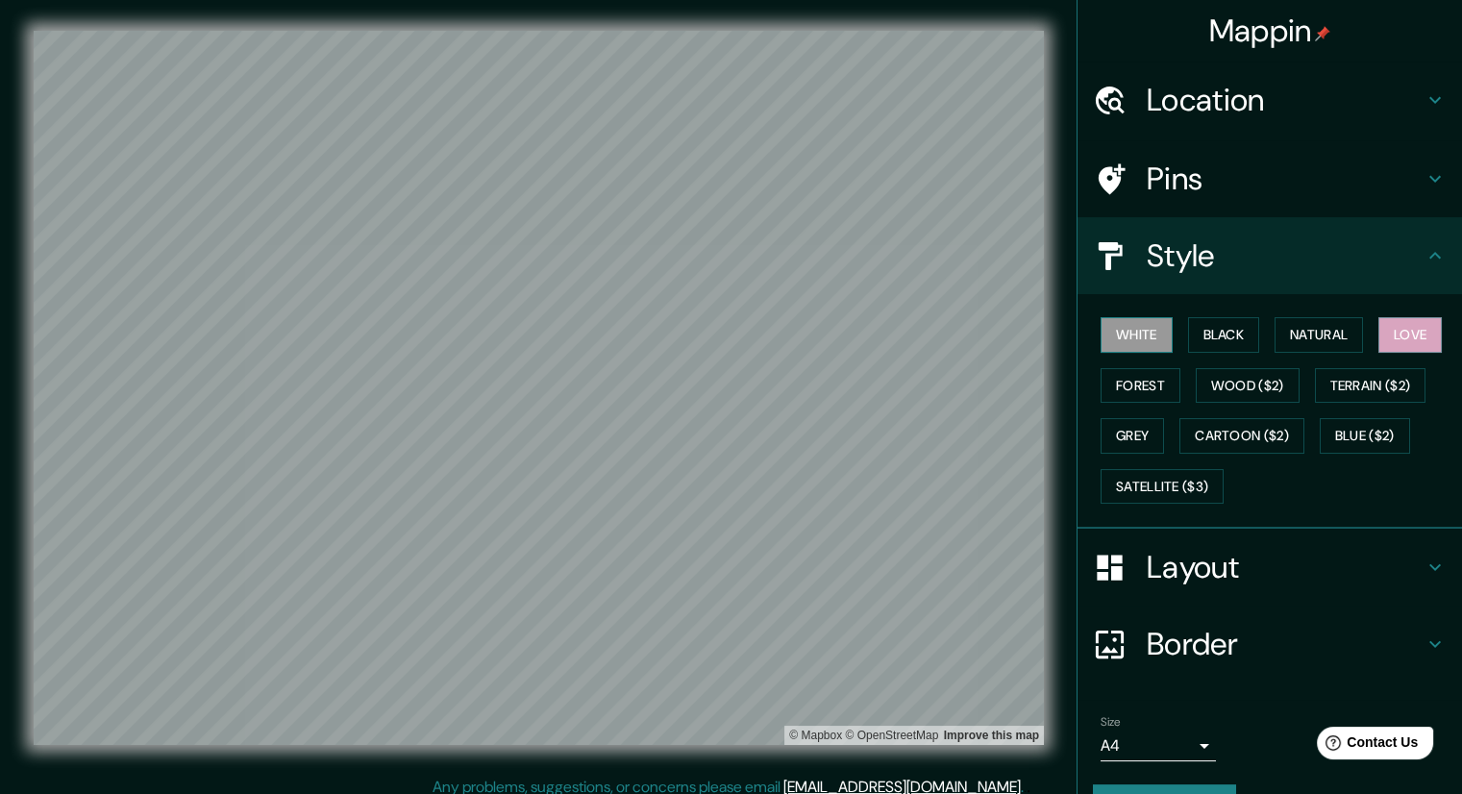
click at [1116, 317] on button "White" at bounding box center [1137, 335] width 72 height 36
